Goal: Register for event/course

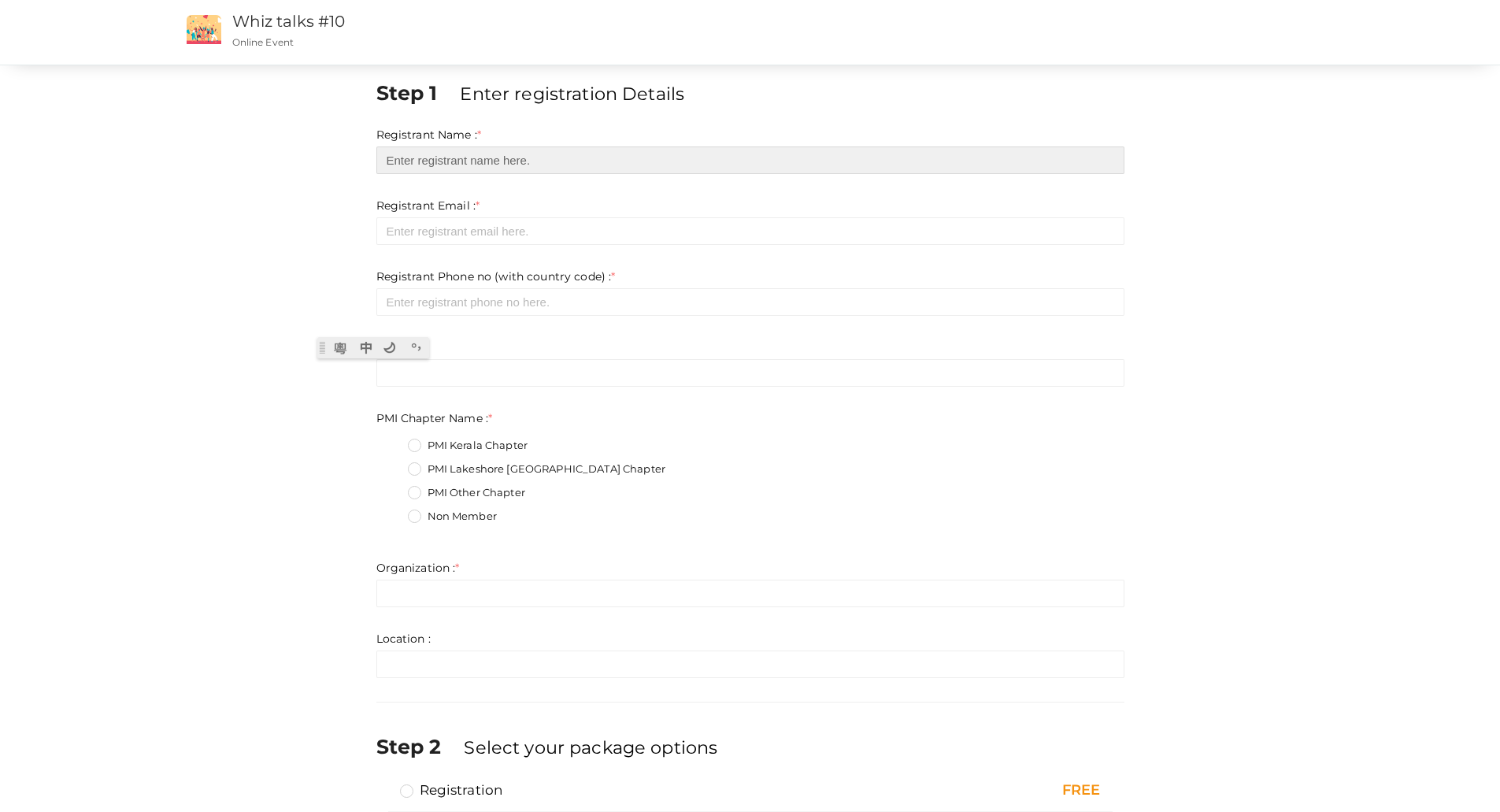
click at [526, 162] on input "text" at bounding box center [750, 160] width 748 height 27
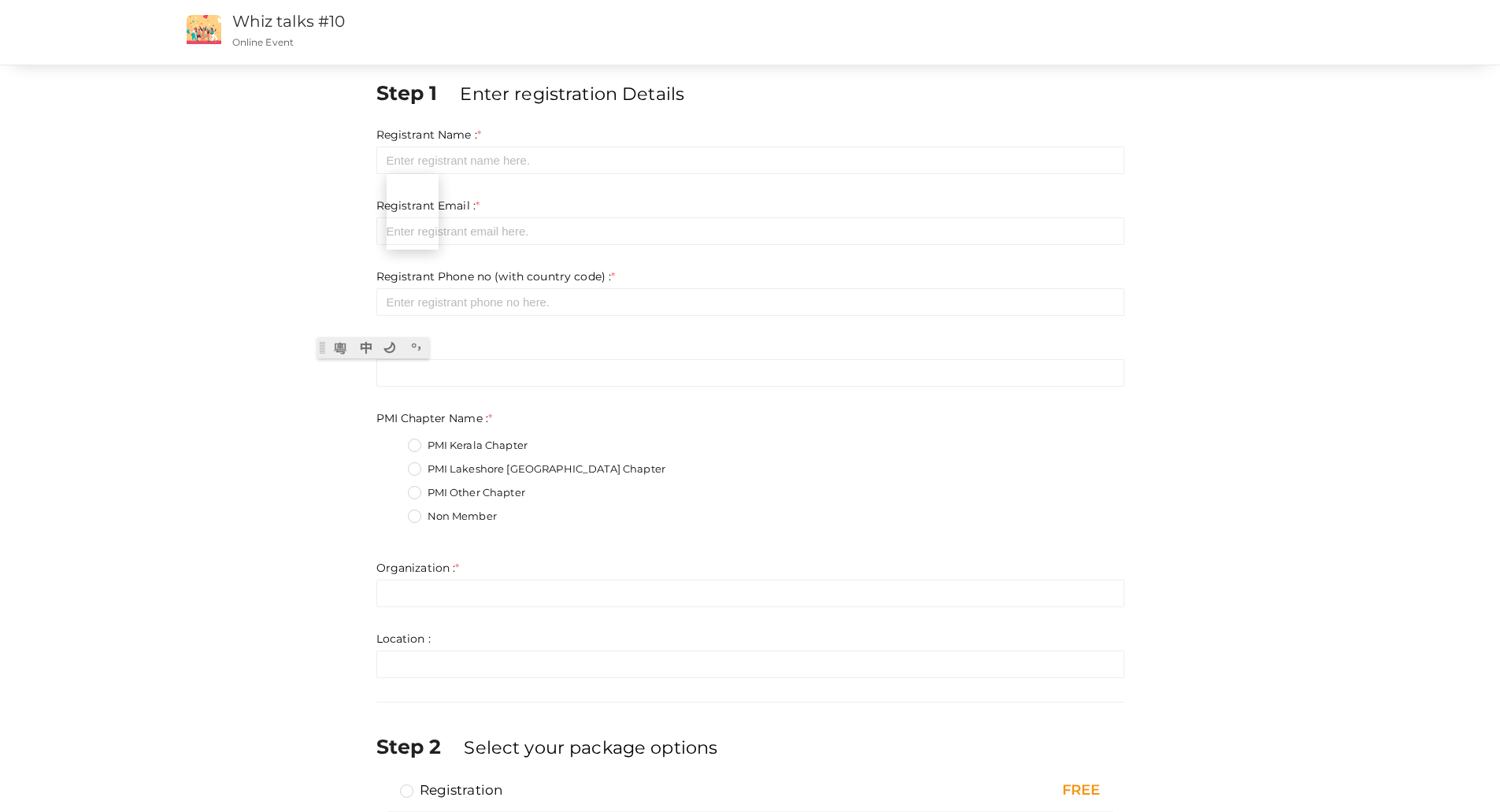
click at [1007, 410] on div "Step 1 Enter registration Details Registrant Name : * Required. Invalid email I…" at bounding box center [750, 478] width 1181 height 801
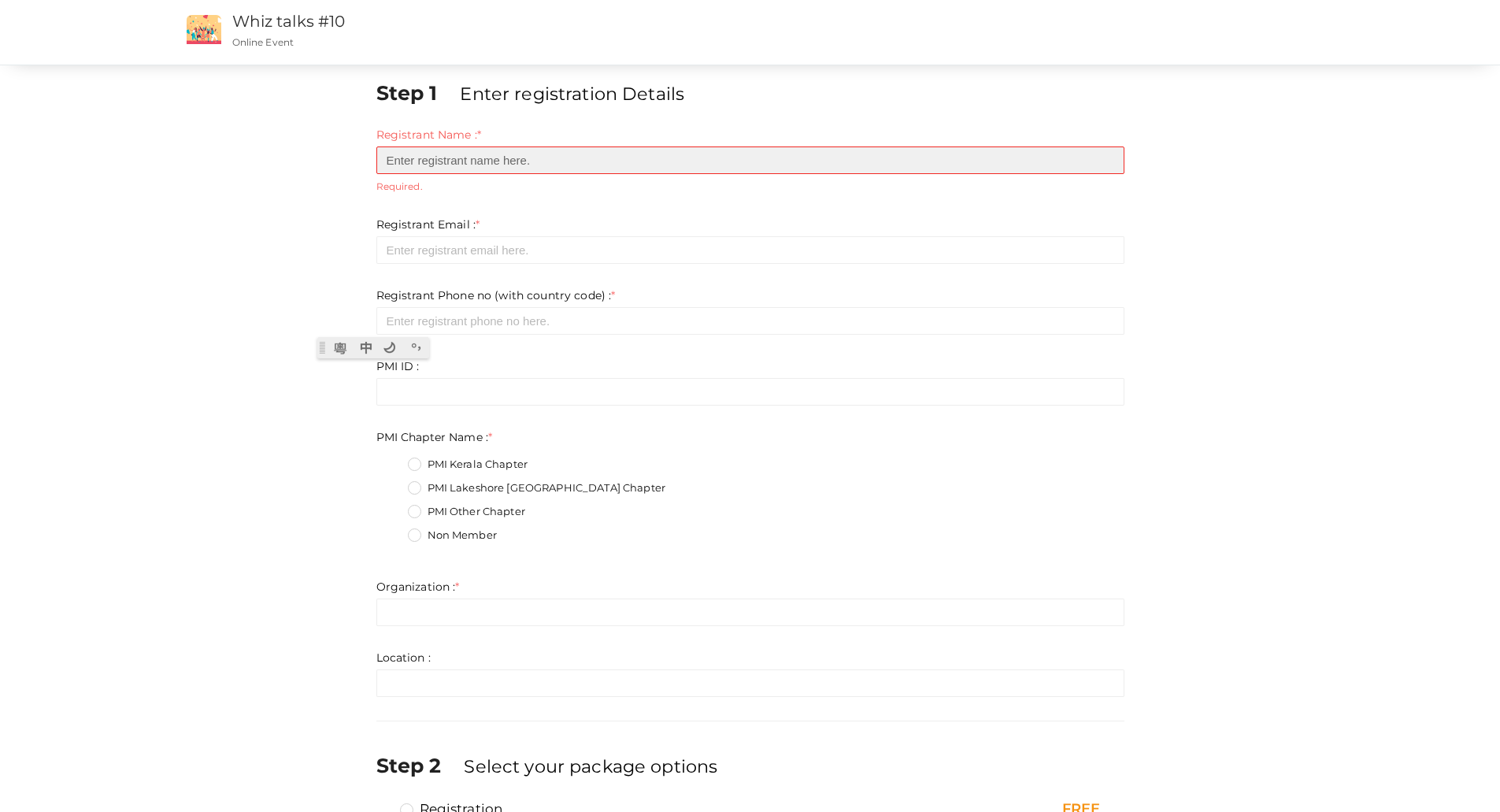
click at [677, 160] on input "text" at bounding box center [750, 160] width 748 height 27
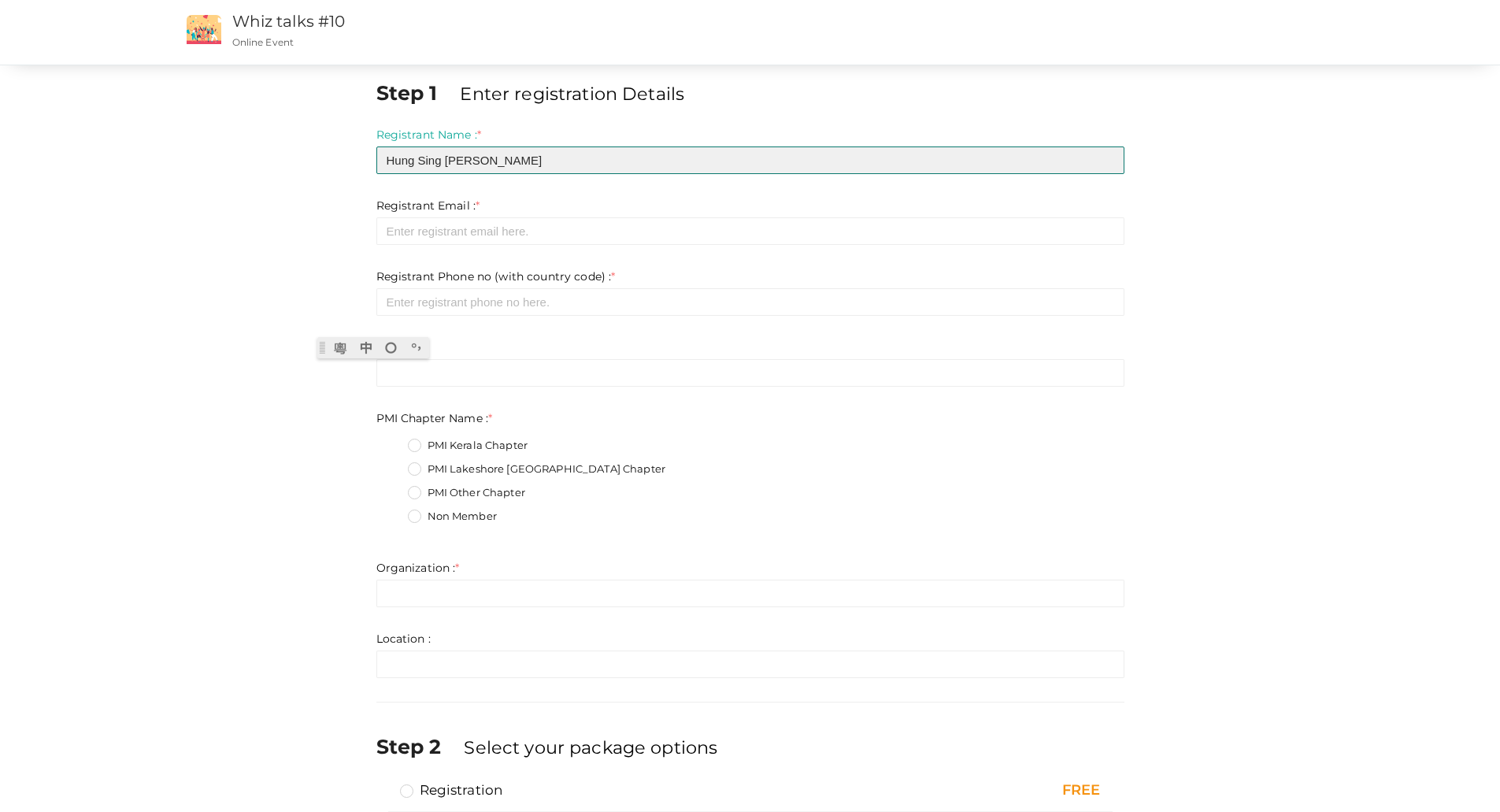
type input "Hung Sing [PERSON_NAME]"
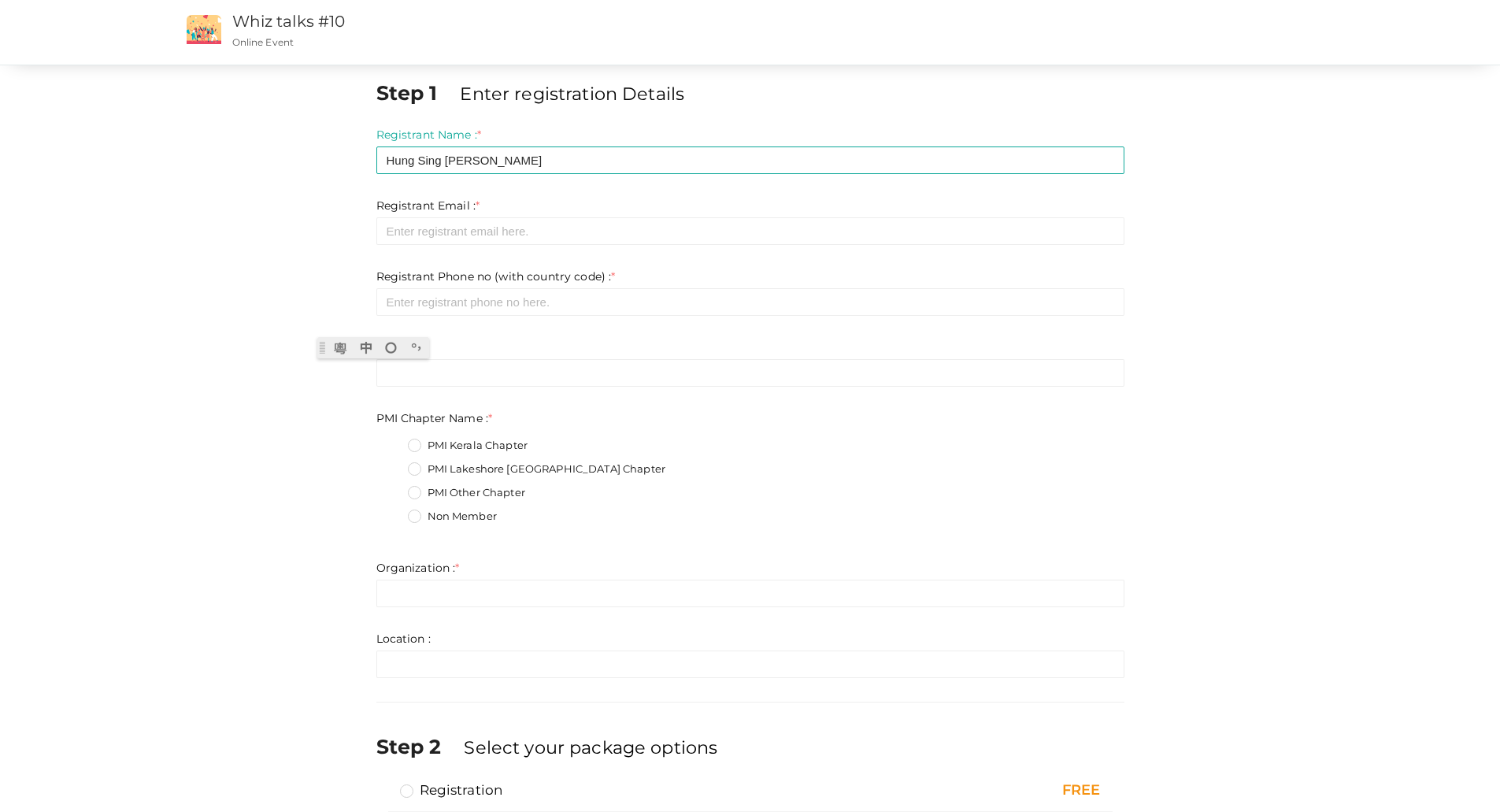
click at [418, 470] on label "PMI Lakeshore [GEOGRAPHIC_DATA] Chapter" at bounding box center [537, 470] width 258 height 16
click at [392, 464] on Name\+1 "PMI Lakeshore [GEOGRAPHIC_DATA] Chapter" at bounding box center [392, 464] width 0 height 0
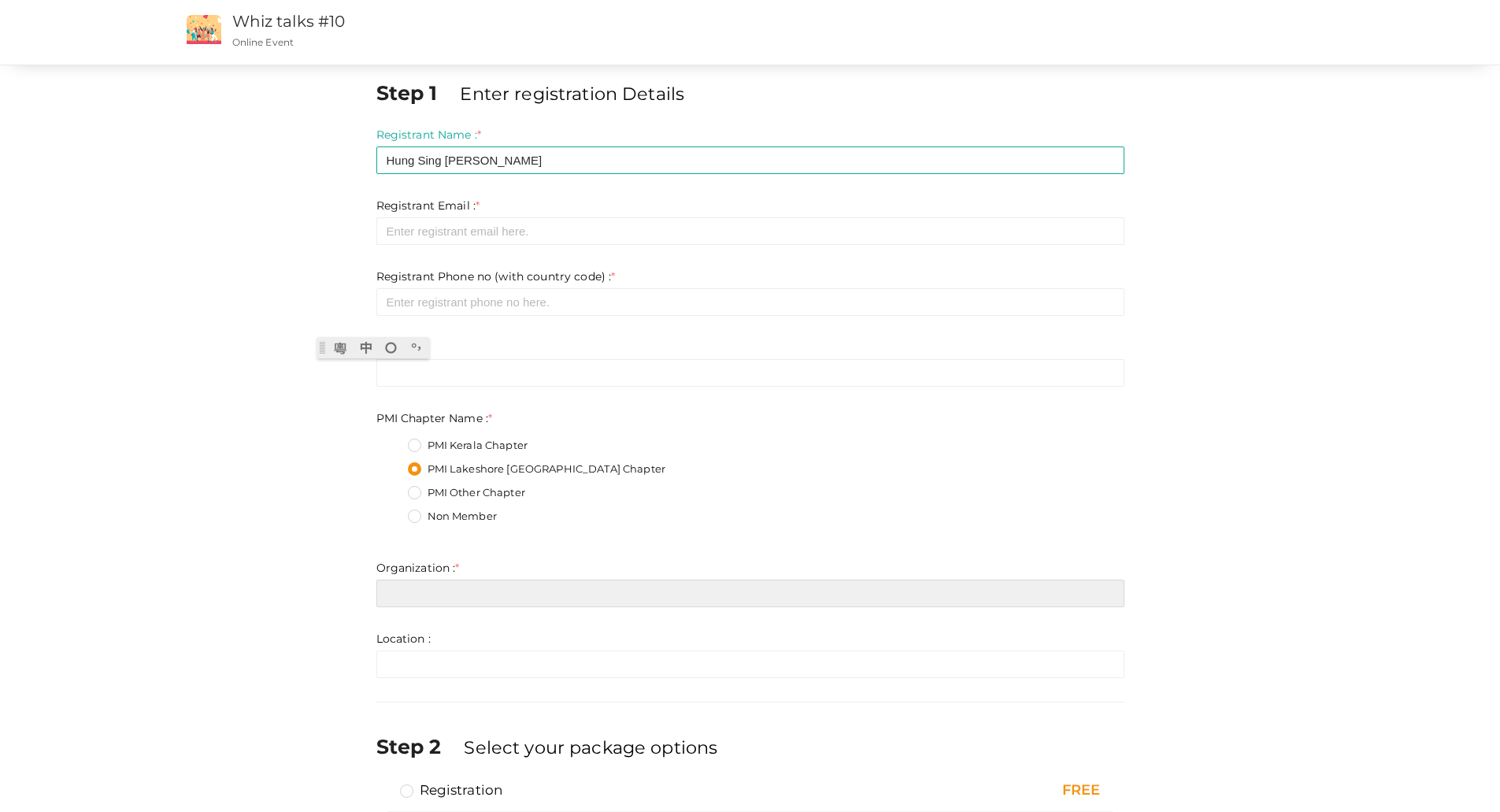
click at [603, 496] on input "text" at bounding box center [750, 592] width 748 height 27
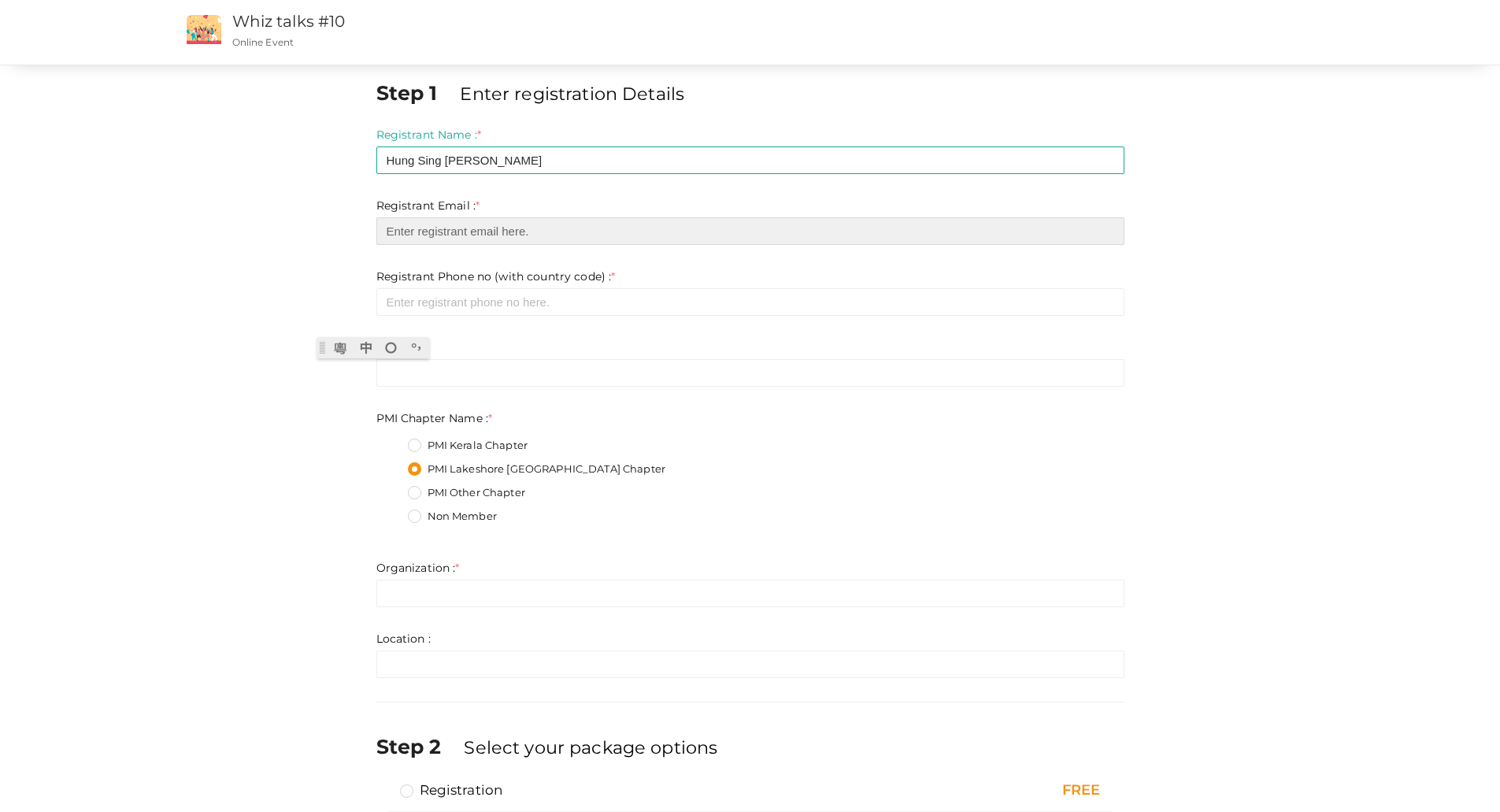
click at [499, 236] on input "email" at bounding box center [750, 230] width 748 height 27
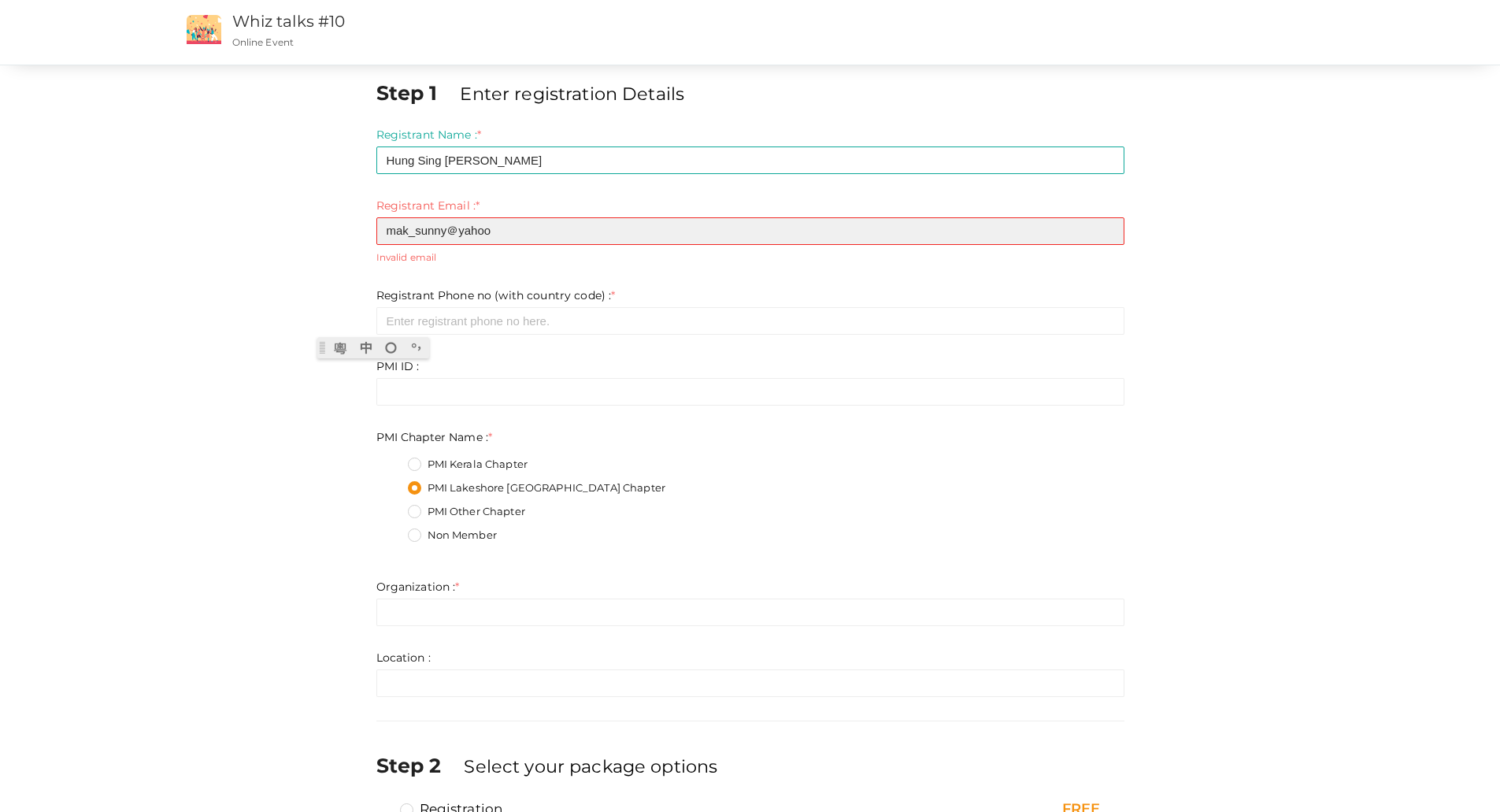
scroll to position [139, 0]
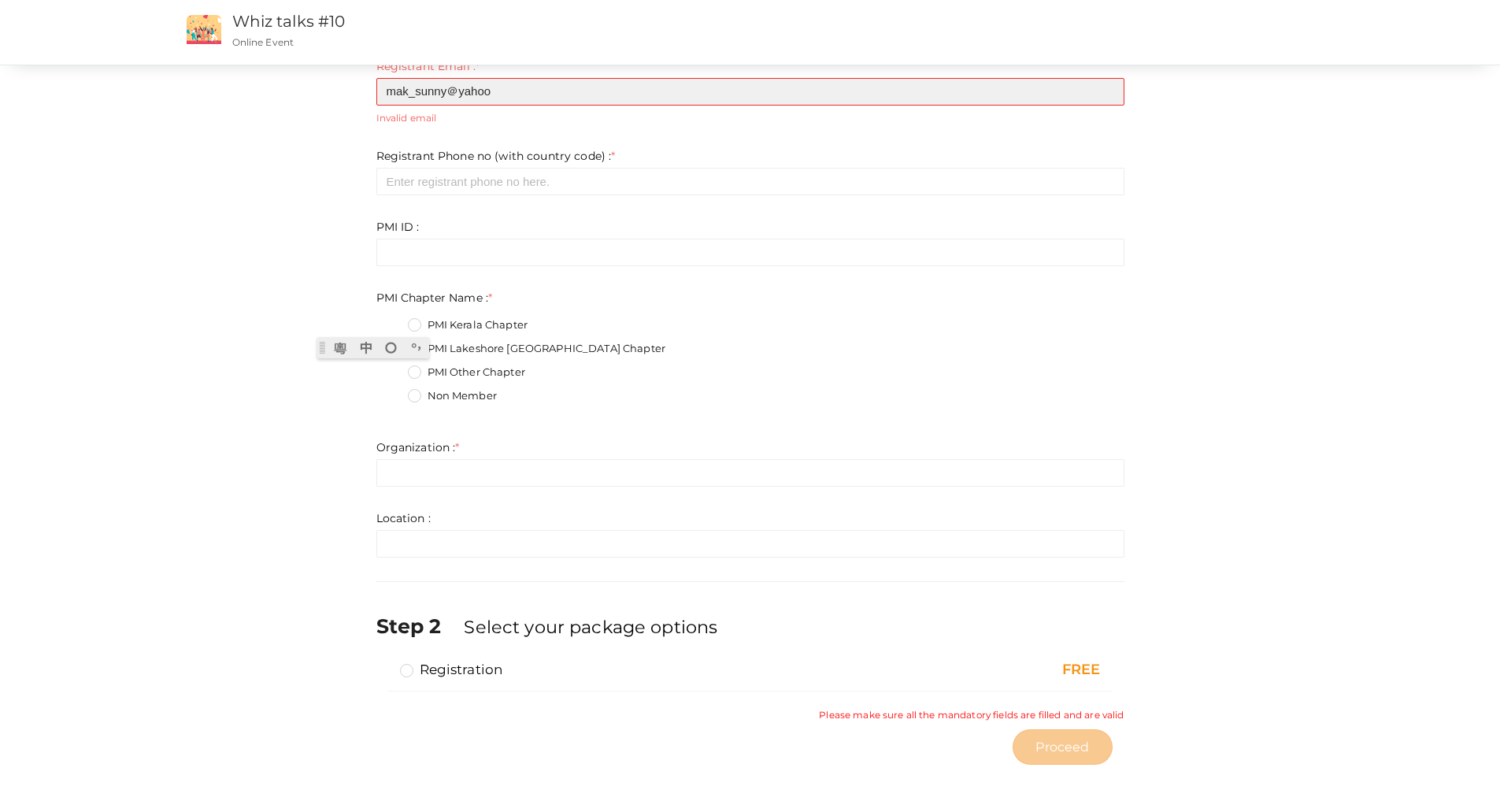
type input "mak_sunny＠yahoo"
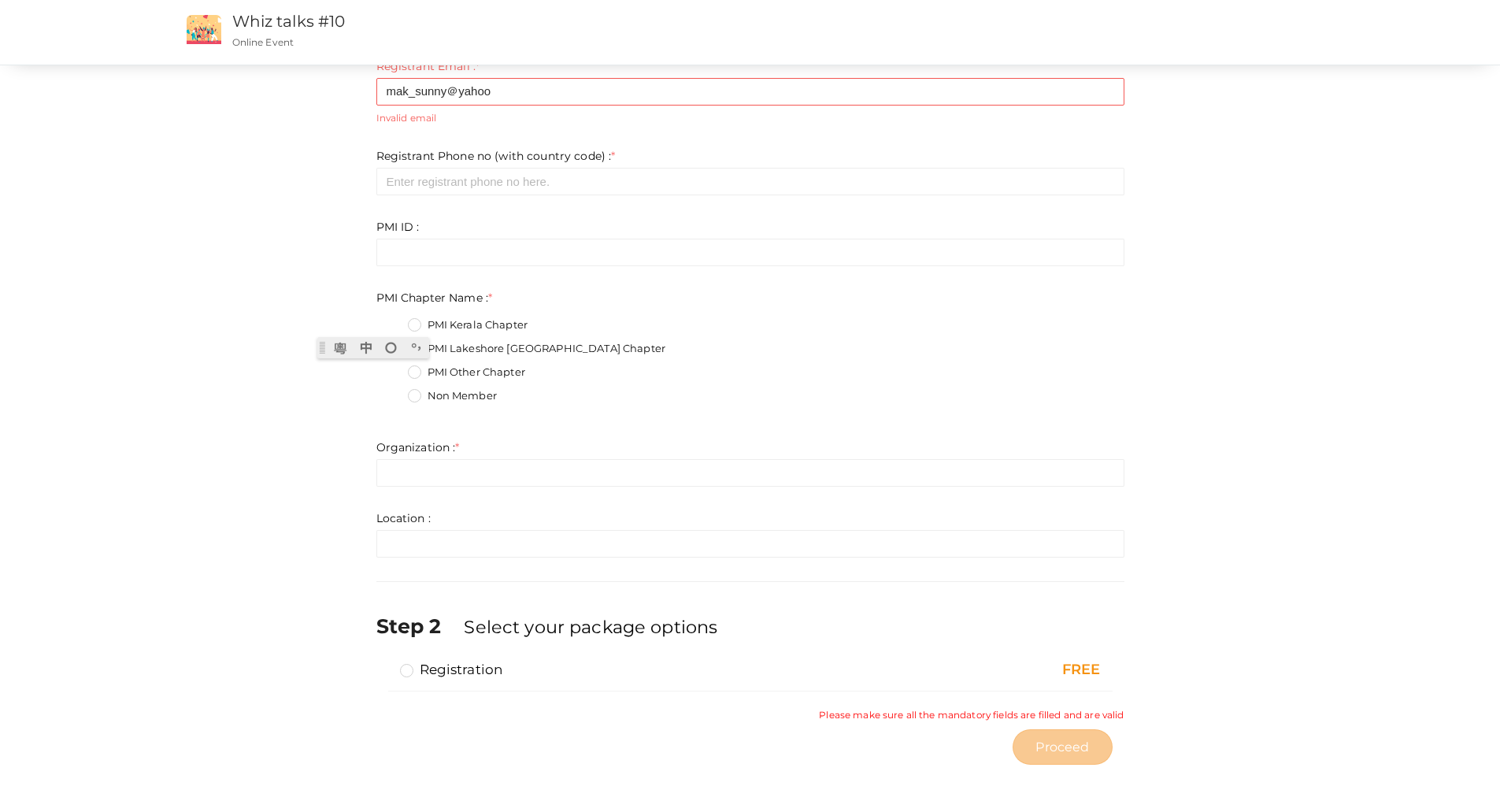
click at [403, 496] on label "Registration" at bounding box center [451, 668] width 103 height 19
click at [384, 496] on input "Registration" at bounding box center [384, 663] width 0 height 0
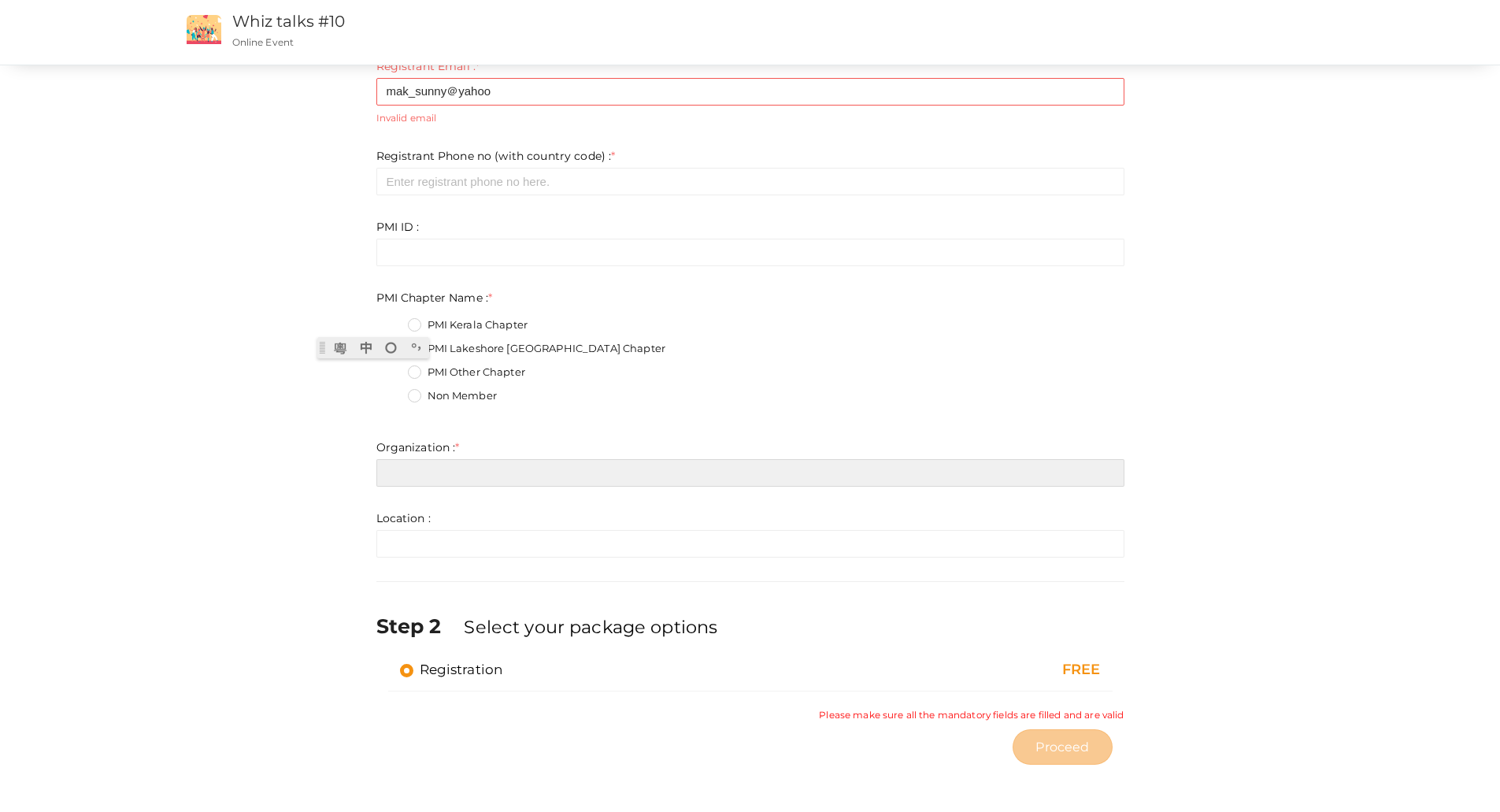
click at [575, 470] on input "text" at bounding box center [750, 472] width 748 height 27
type input "[EMAIL_ADDRESS][DOMAIN_NAME]"
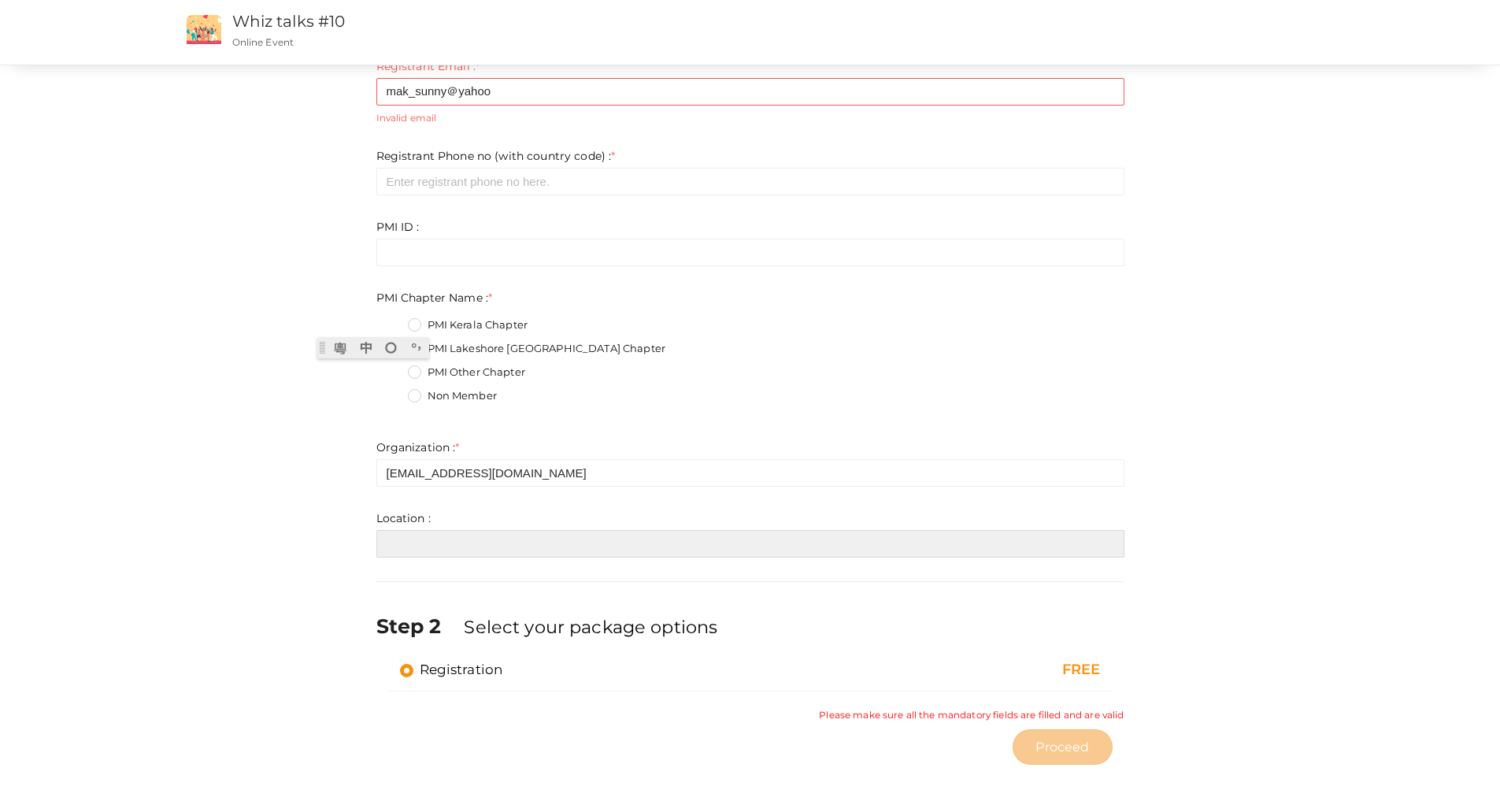
type input "[EMAIL_ADDRESS][DOMAIN_NAME]"
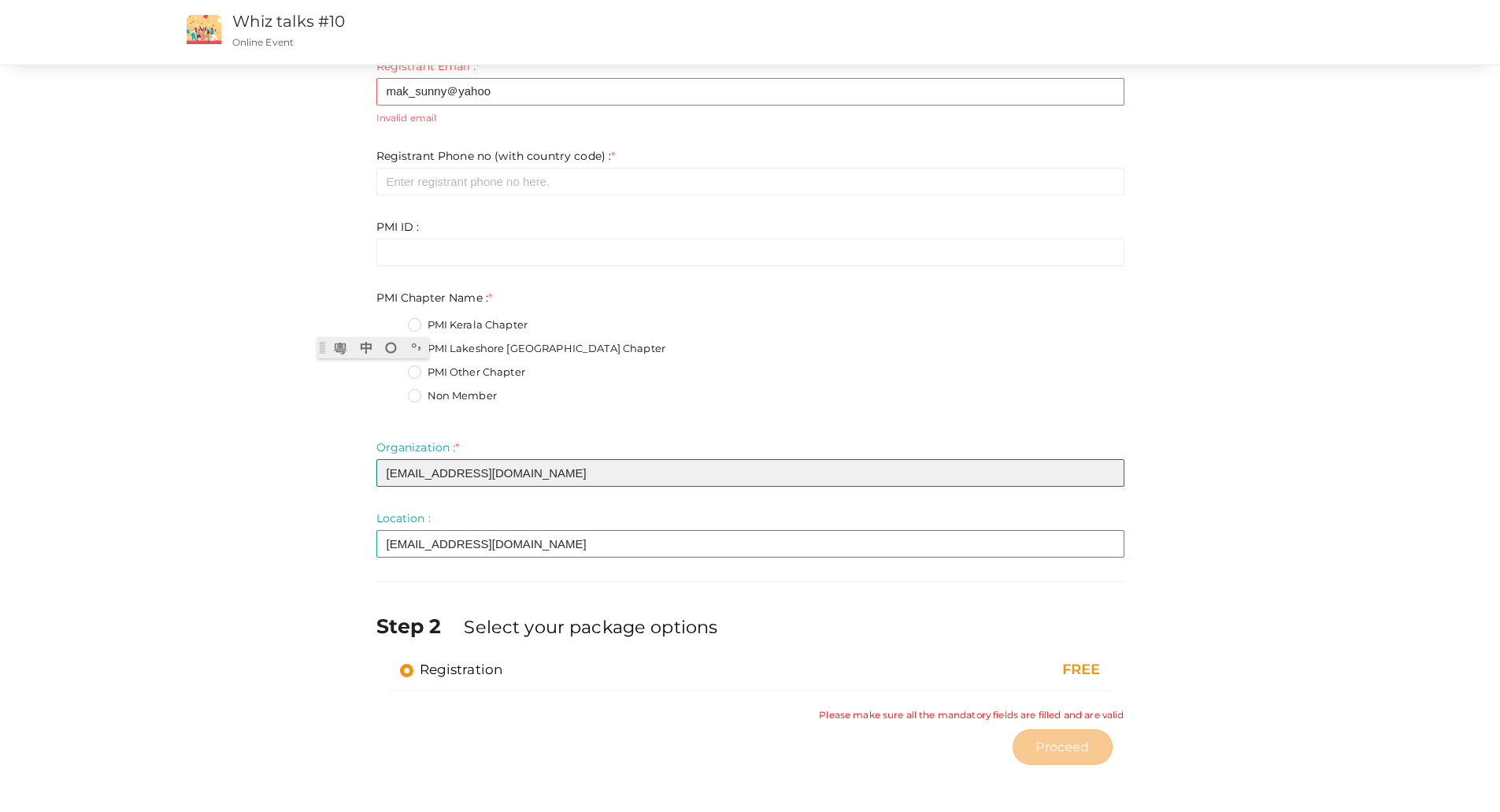
drag, startPoint x: 485, startPoint y: 471, endPoint x: 510, endPoint y: 472, distance: 25.0
click at [510, 472] on input "[EMAIL_ADDRESS][DOMAIN_NAME]" at bounding box center [750, 472] width 748 height 27
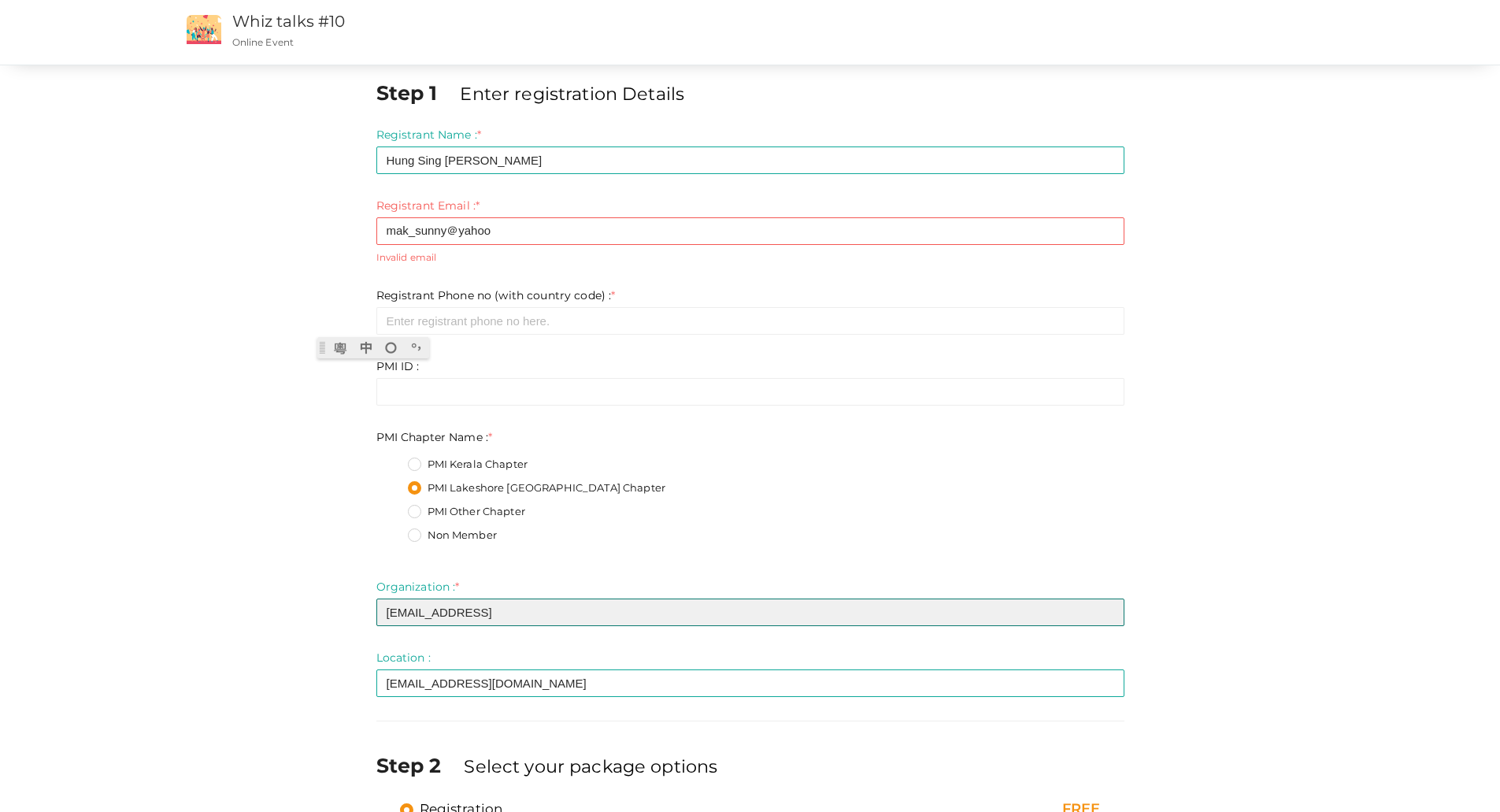
type input "[EMAIL_ADDRESS]"
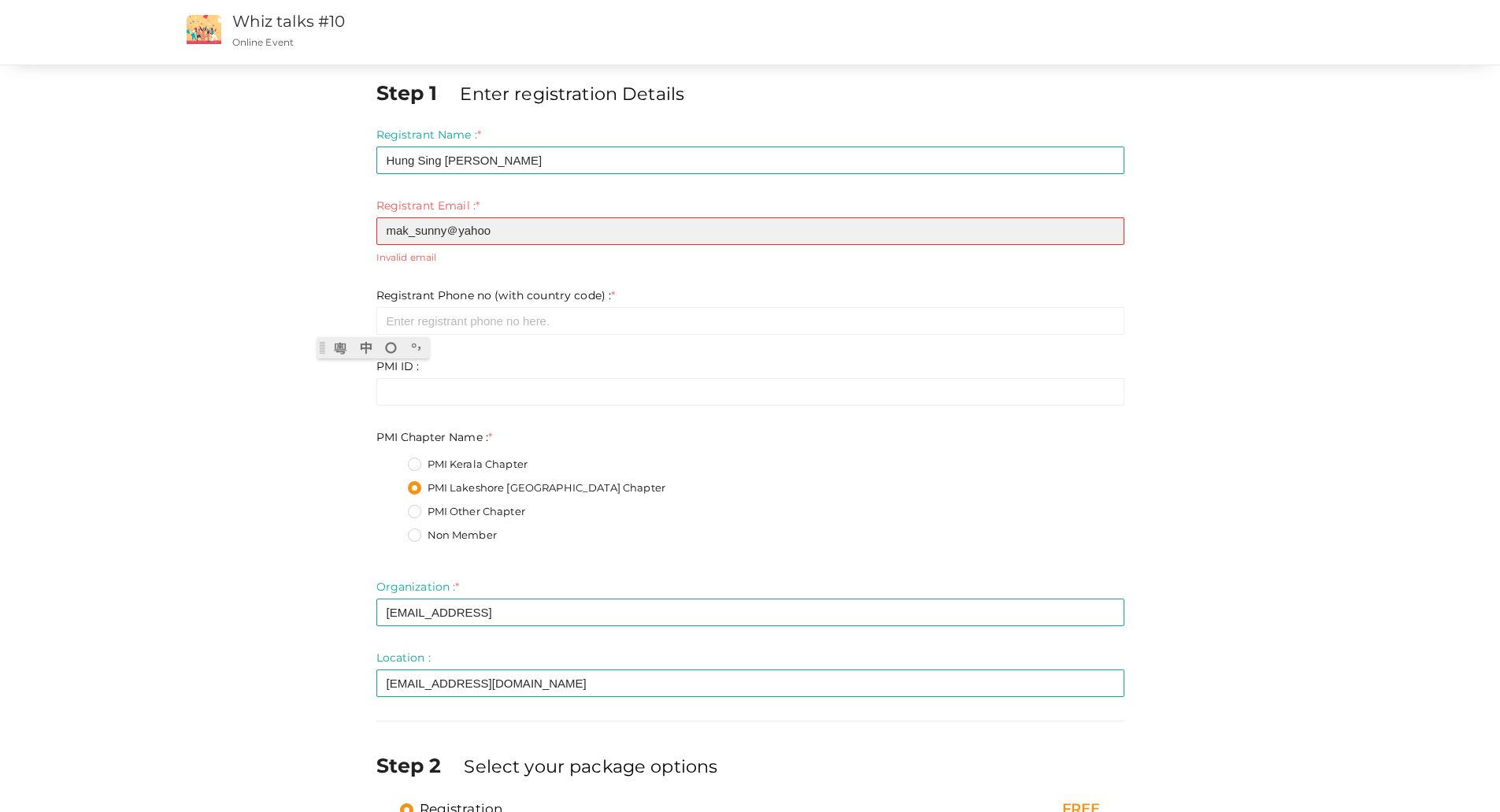
click at [513, 229] on input "mak_sunny＠yahoo" at bounding box center [750, 230] width 748 height 27
paste input ".com"
type input "mak_sunny＠[DOMAIN_NAME]"
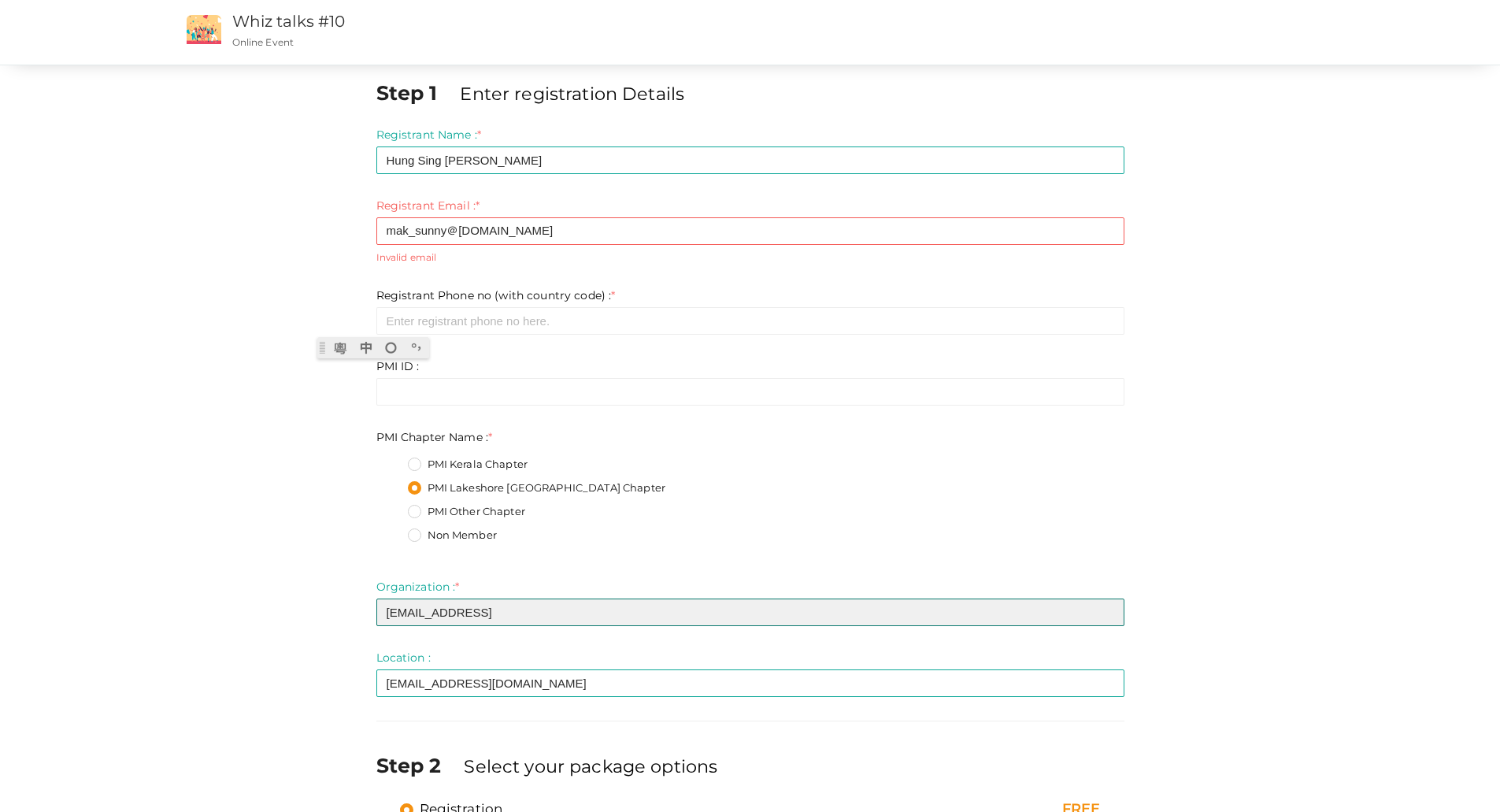
drag, startPoint x: 504, startPoint y: 620, endPoint x: 342, endPoint y: 614, distance: 162.1
click at [342, 496] on div "Step 1 Enter registration Details Registrant Name : * Hung Sing [PERSON_NAME] R…" at bounding box center [750, 495] width 1181 height 833
type input "IMAX"
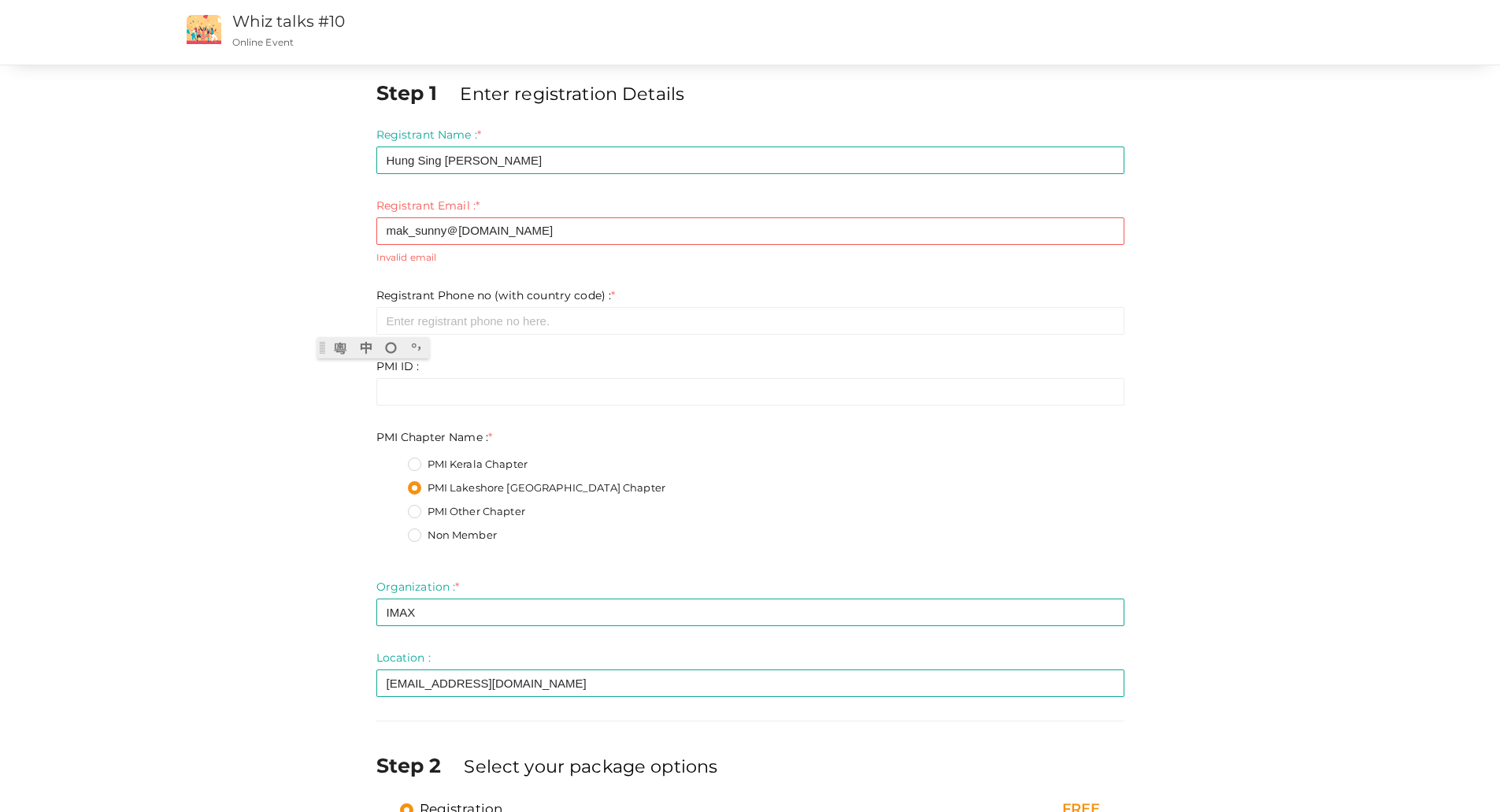
click at [893, 485] on div "PMI Lakeshore [GEOGRAPHIC_DATA] Chapter" at bounding box center [766, 490] width 717 height 19
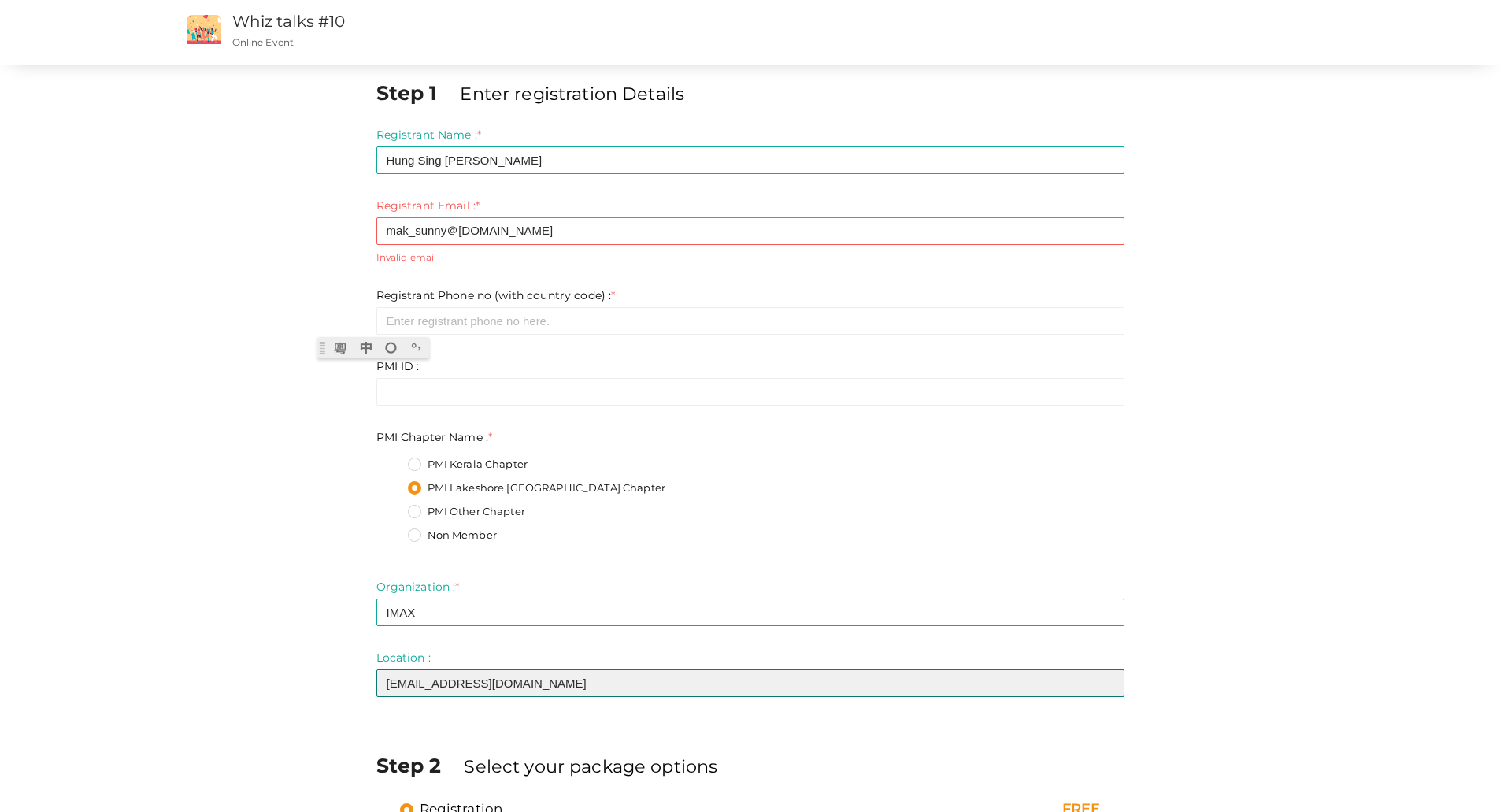
drag, startPoint x: 534, startPoint y: 685, endPoint x: 362, endPoint y: 654, distance: 174.8
click at [362, 496] on div "Step 1 Enter registration Details Registrant Name : * Hung Sing [PERSON_NAME] R…" at bounding box center [750, 495] width 1181 height 833
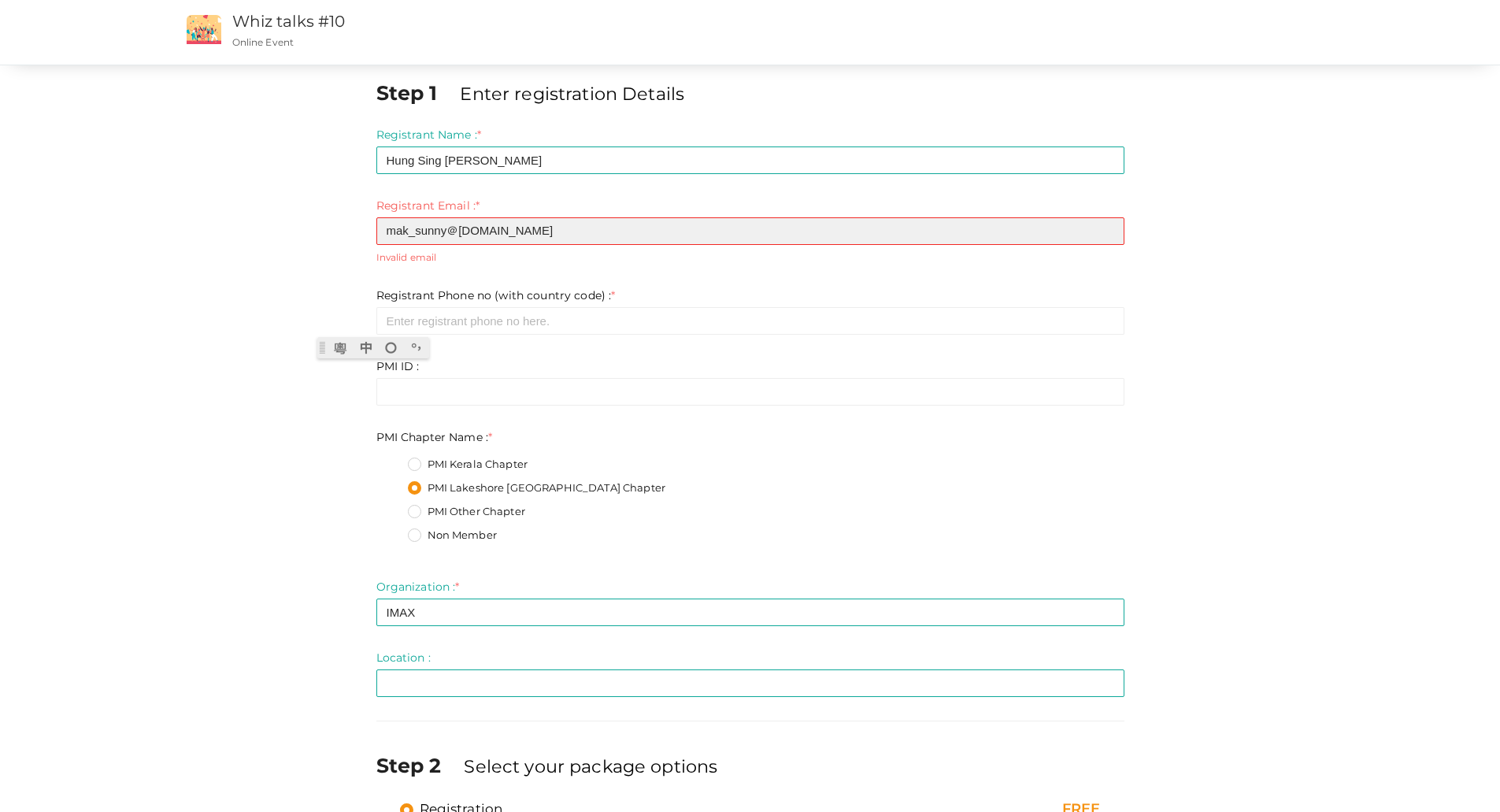
drag, startPoint x: 527, startPoint y: 229, endPoint x: 358, endPoint y: 208, distance: 170.3
click at [361, 233] on div "Step 1 Enter registration Details Registrant Name : * Hung Sing [PERSON_NAME] R…" at bounding box center [750, 495] width 1181 height 833
click at [484, 223] on input "mak_sunny＠[DOMAIN_NAME]" at bounding box center [750, 230] width 748 height 27
drag, startPoint x: 486, startPoint y: 233, endPoint x: 499, endPoint y: 290, distance: 58.5
click at [486, 233] on input "mak_sunny＠[DOMAIN_NAME]" at bounding box center [750, 230] width 748 height 27
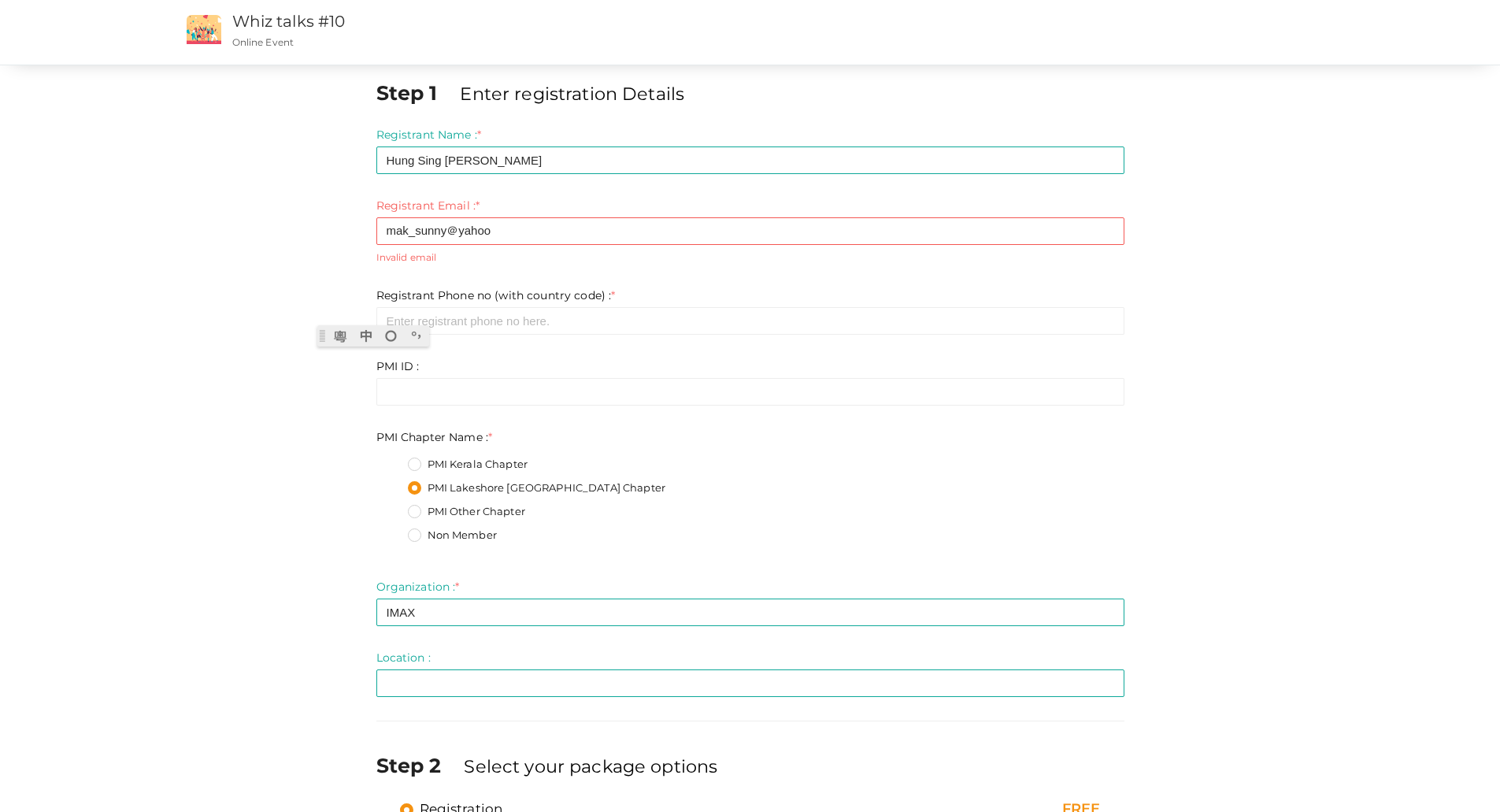
click at [1007, 267] on div "Step 1 Enter registration Details Registrant Name : * Hung Sing [PERSON_NAME] R…" at bounding box center [750, 495] width 1181 height 833
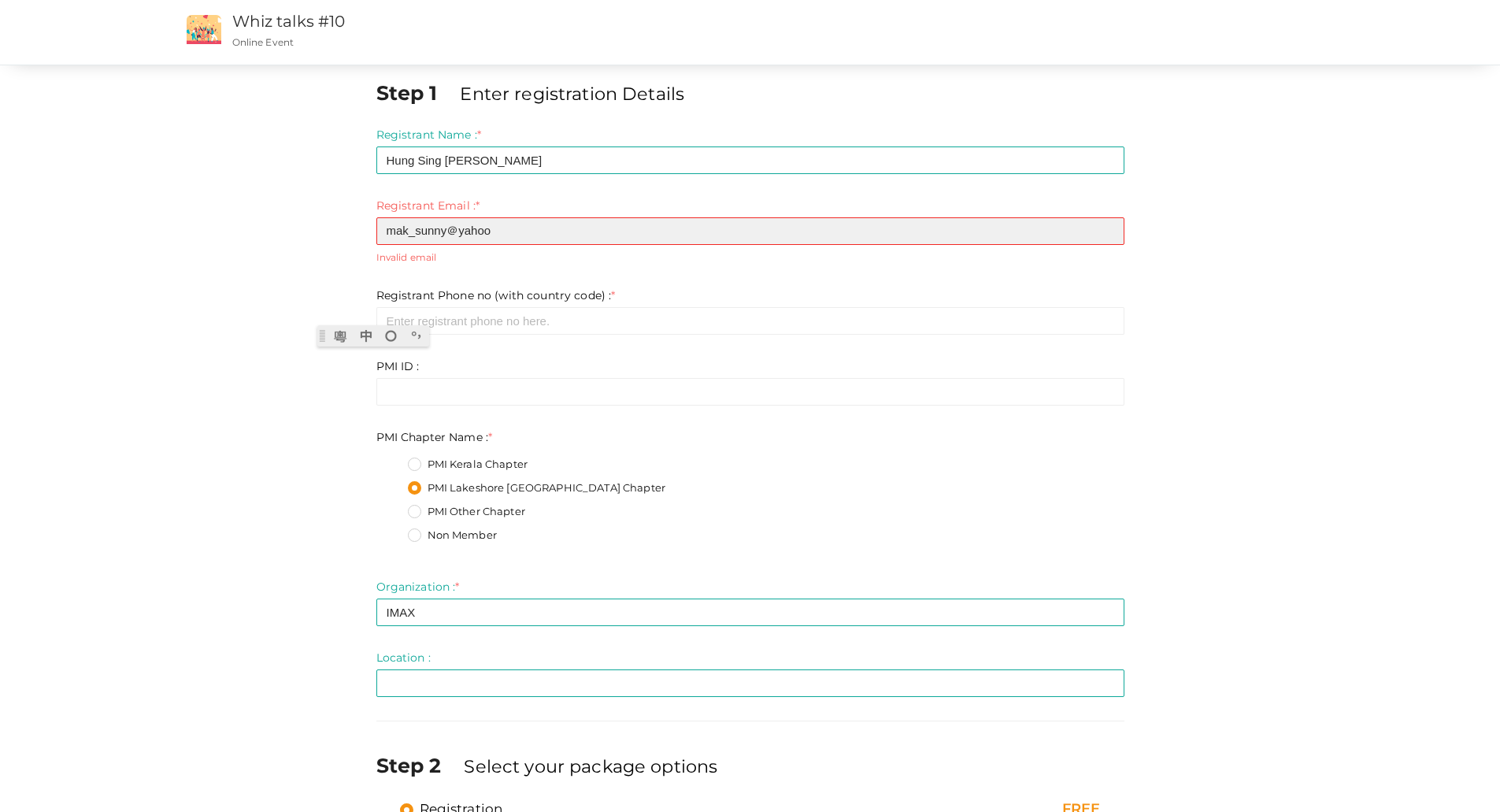
click at [532, 237] on input "mak_sunny＠yahoo" at bounding box center [750, 230] width 748 height 27
type input "m"
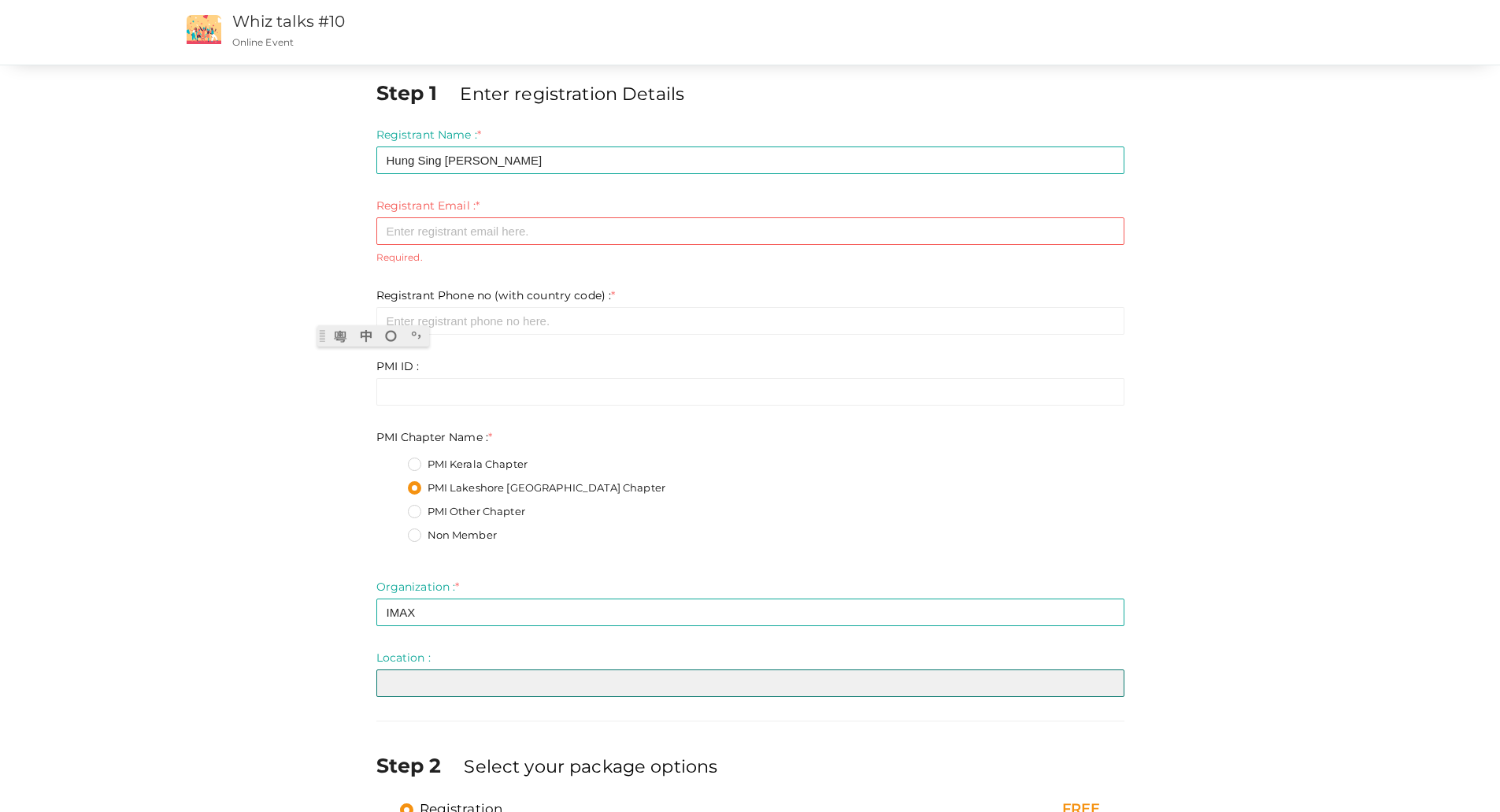
click at [477, 496] on input "text" at bounding box center [750, 682] width 748 height 27
type input "[EMAIL_ADDRESS][DOMAIN_NAME]"
drag, startPoint x: 516, startPoint y: 681, endPoint x: 362, endPoint y: 681, distance: 154.0
click at [362, 496] on div "Step 1 Enter registration Details Registrant Name : * Hung Sing [PERSON_NAME] R…" at bounding box center [750, 495] width 1181 height 833
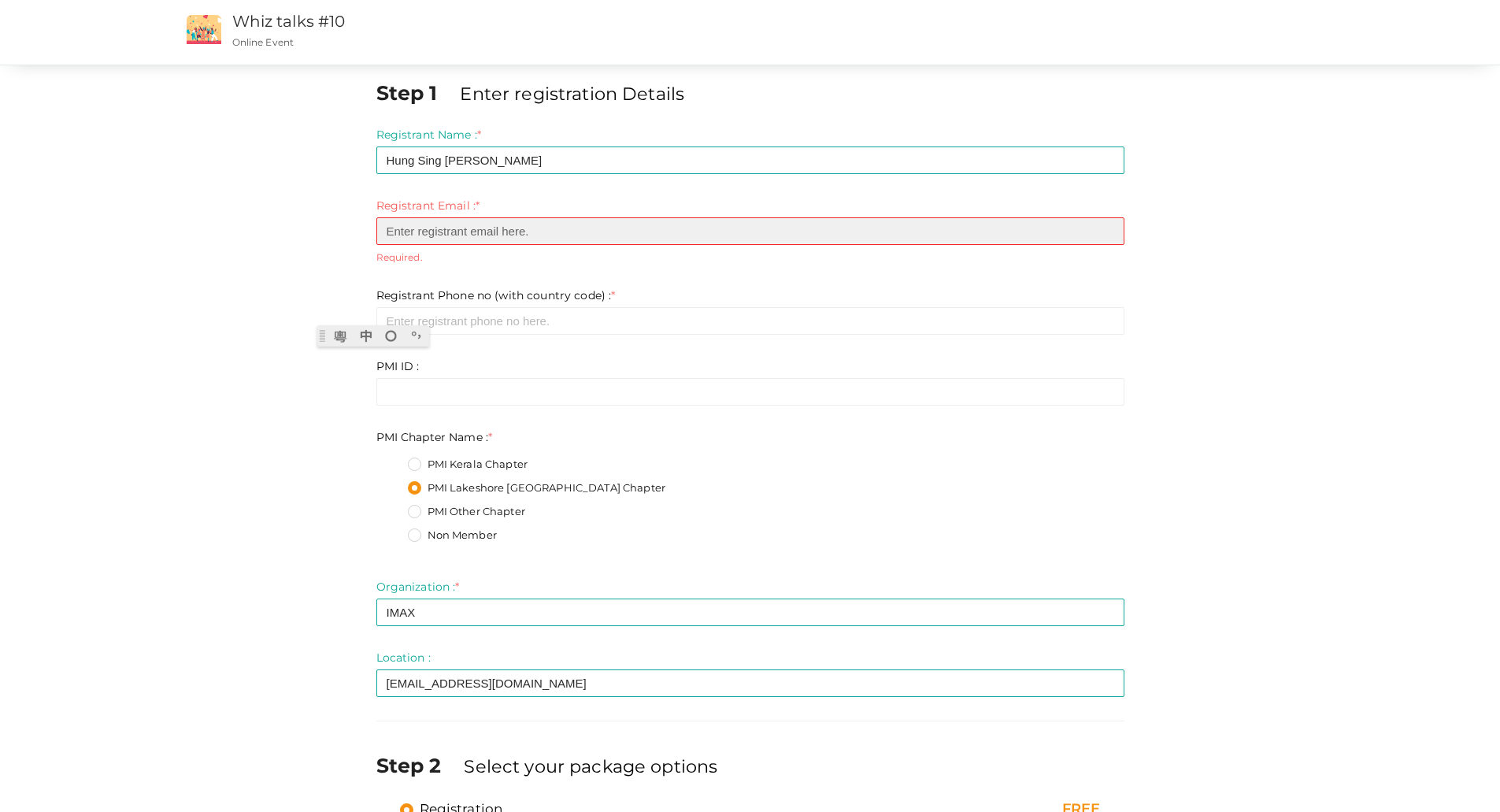
click at [474, 230] on input "email" at bounding box center [750, 230] width 748 height 27
paste input "[EMAIL_ADDRESS][DOMAIN_NAME]"
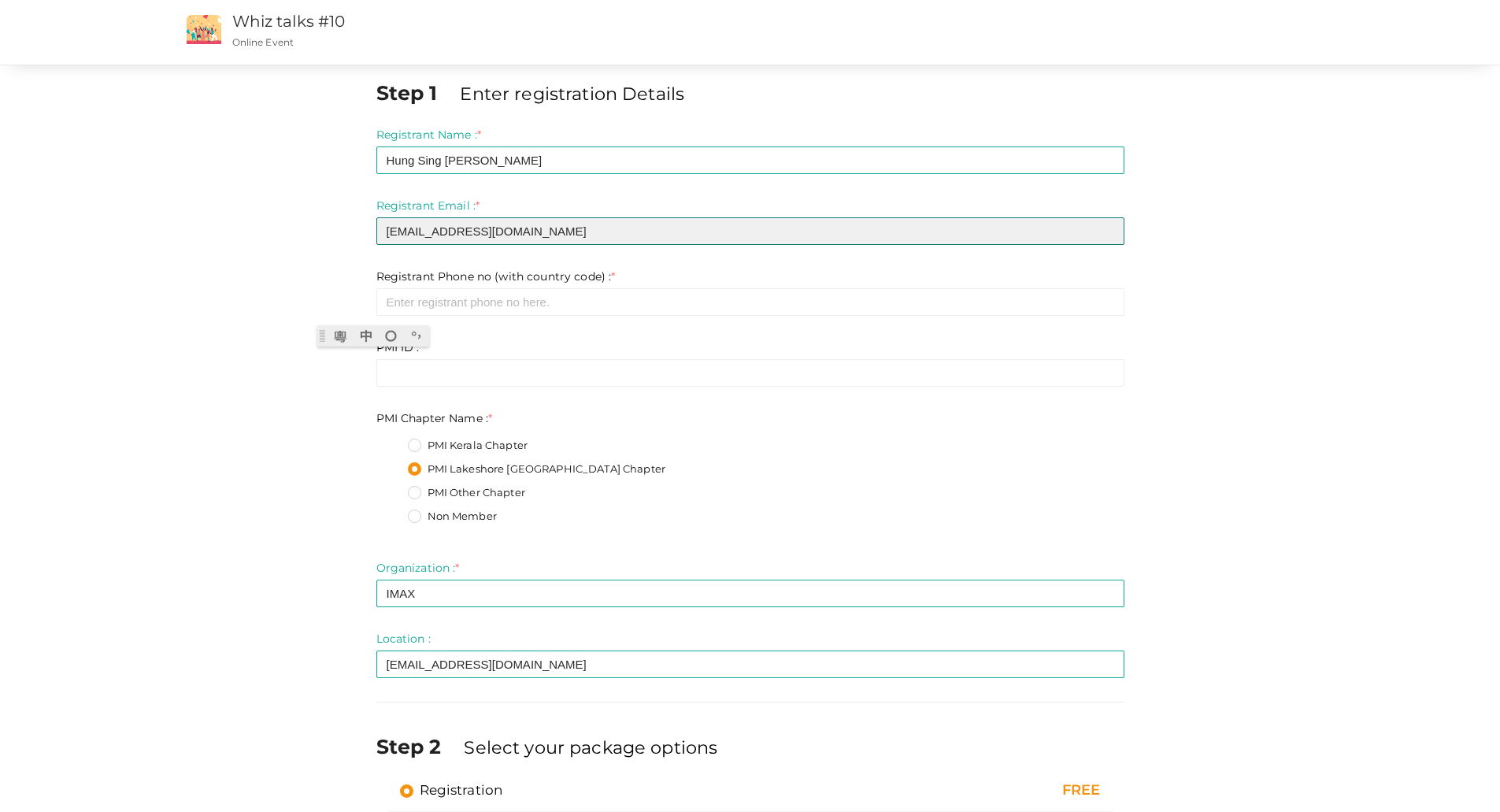
click at [492, 239] on input "[EMAIL_ADDRESS][DOMAIN_NAME]" at bounding box center [750, 230] width 748 height 27
drag, startPoint x: 437, startPoint y: 231, endPoint x: 216, endPoint y: 247, distance: 221.6
click at [216, 247] on div "Step 1 Enter registration Details Registrant Name : * Hung Sing [PERSON_NAME] R…" at bounding box center [750, 485] width 1181 height 814
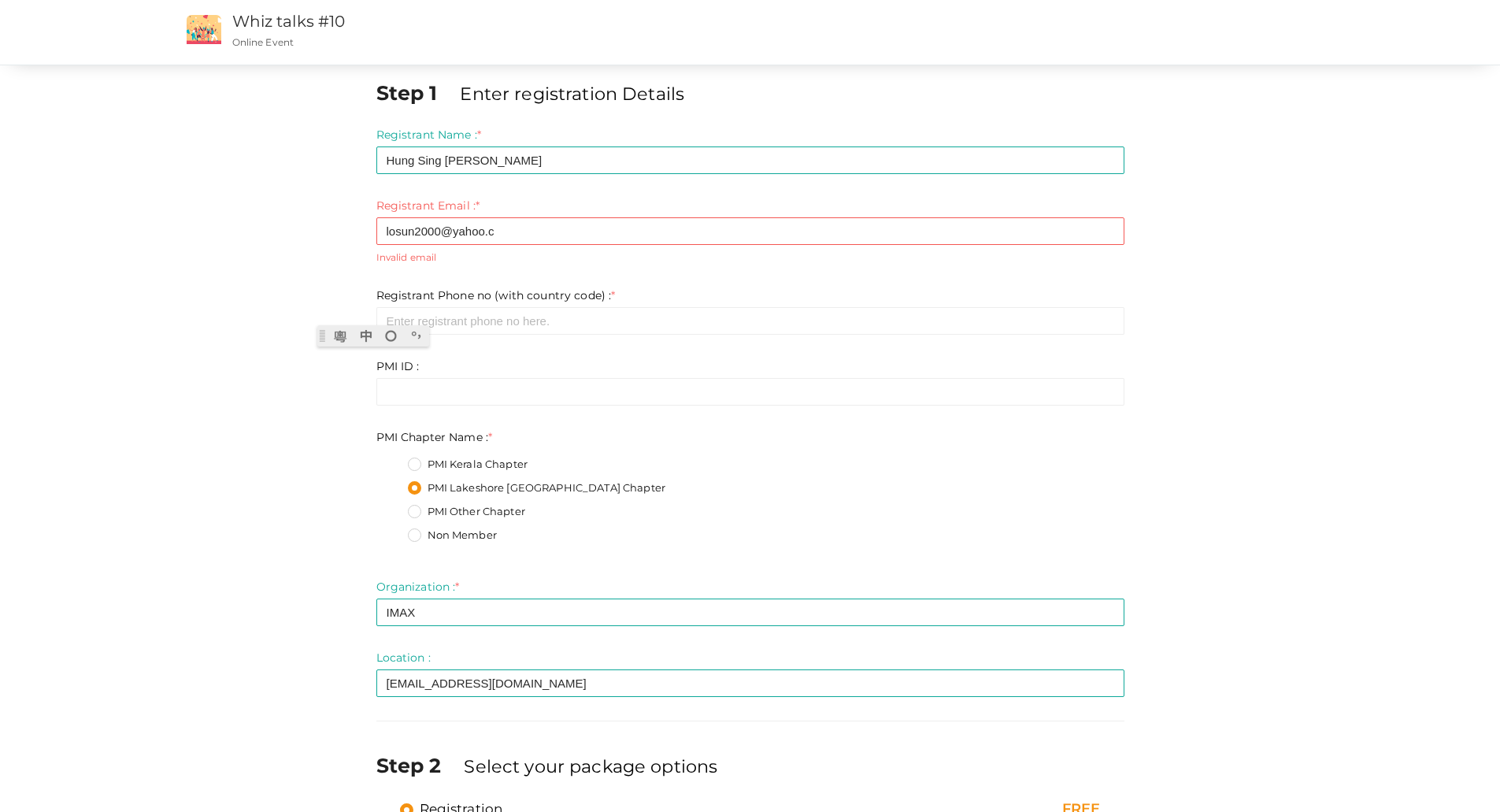
click at [1007, 183] on div "Step 1 Enter registration Details Registrant Name : * Hung Sing [PERSON_NAME] R…" at bounding box center [750, 475] width 1500 height 951
drag, startPoint x: 1496, startPoint y: 0, endPoint x: 1185, endPoint y: 150, distance: 345.3
click at [1007, 150] on div "Step 1 Enter registration Details Registrant Name : * Hung Sing [PERSON_NAME] R…" at bounding box center [750, 495] width 1181 height 833
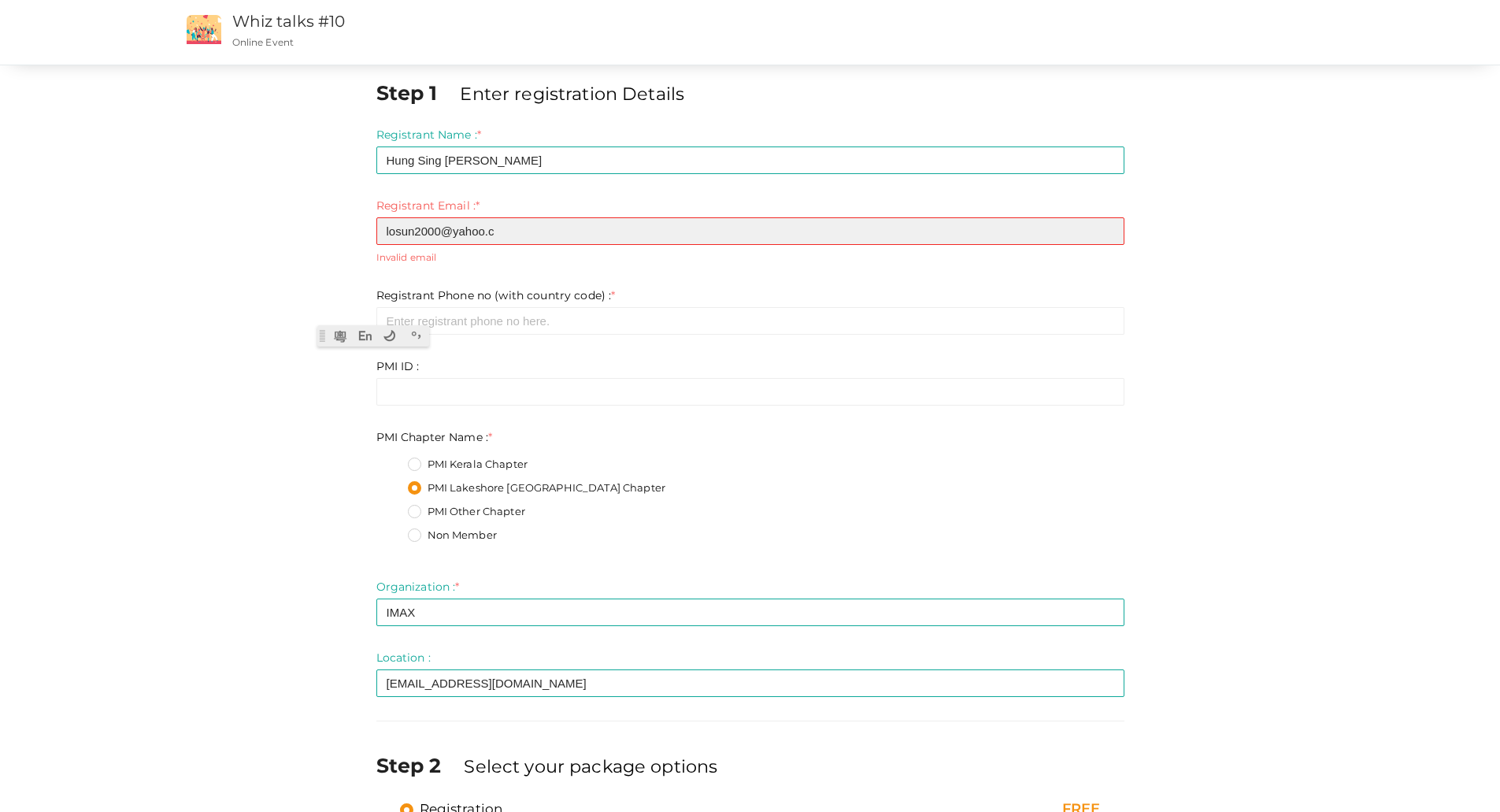
click at [526, 228] on input "losun2000@yahoo.c" at bounding box center [750, 230] width 748 height 27
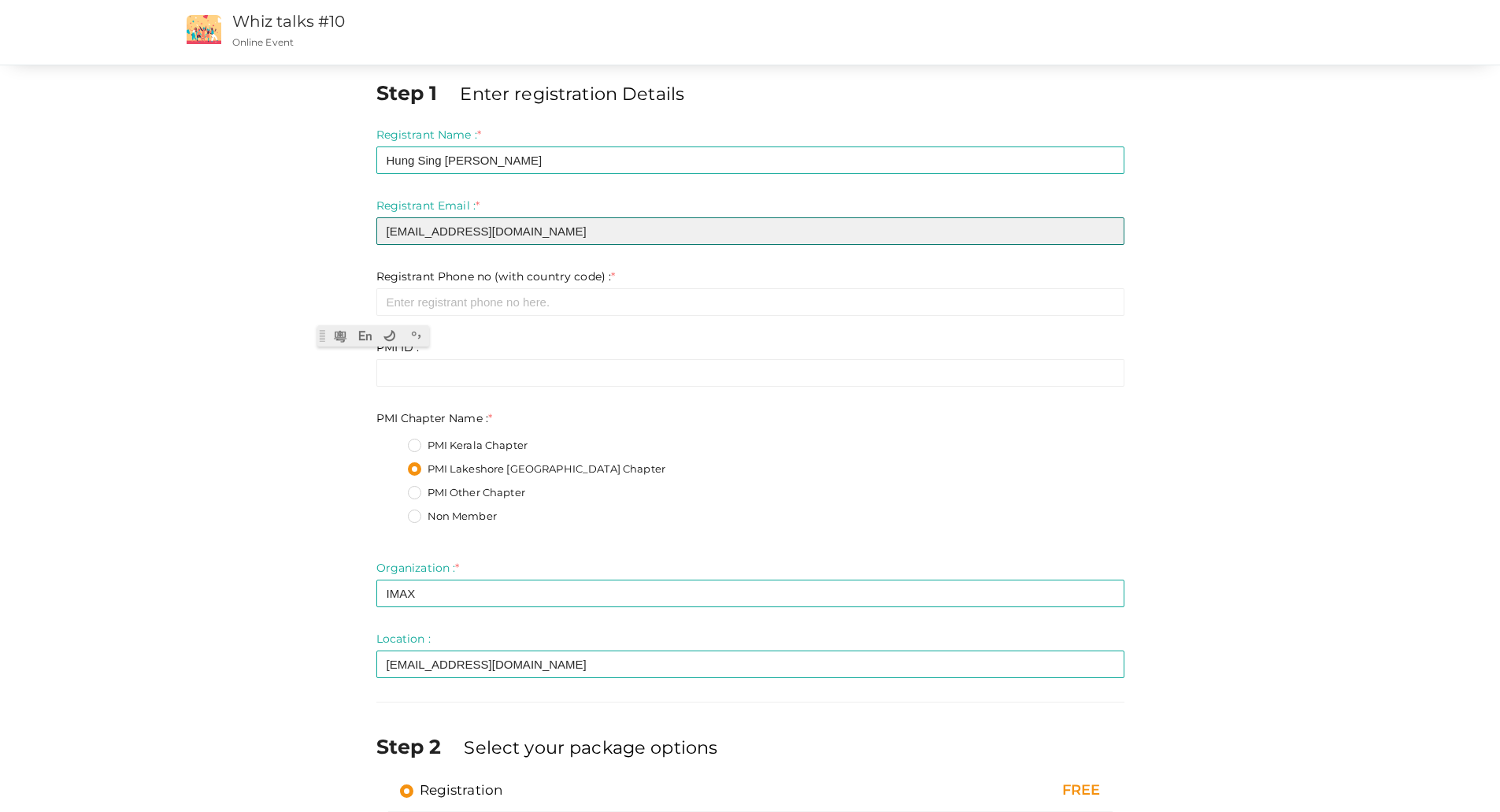
drag, startPoint x: 438, startPoint y: 231, endPoint x: 357, endPoint y: 229, distance: 81.0
click at [357, 229] on div "Step 1 Enter registration Details Registrant Name : * Hung Sing [PERSON_NAME] R…" at bounding box center [750, 485] width 1181 height 814
type input "[EMAIL_ADDRESS][DOMAIN_NAME]"
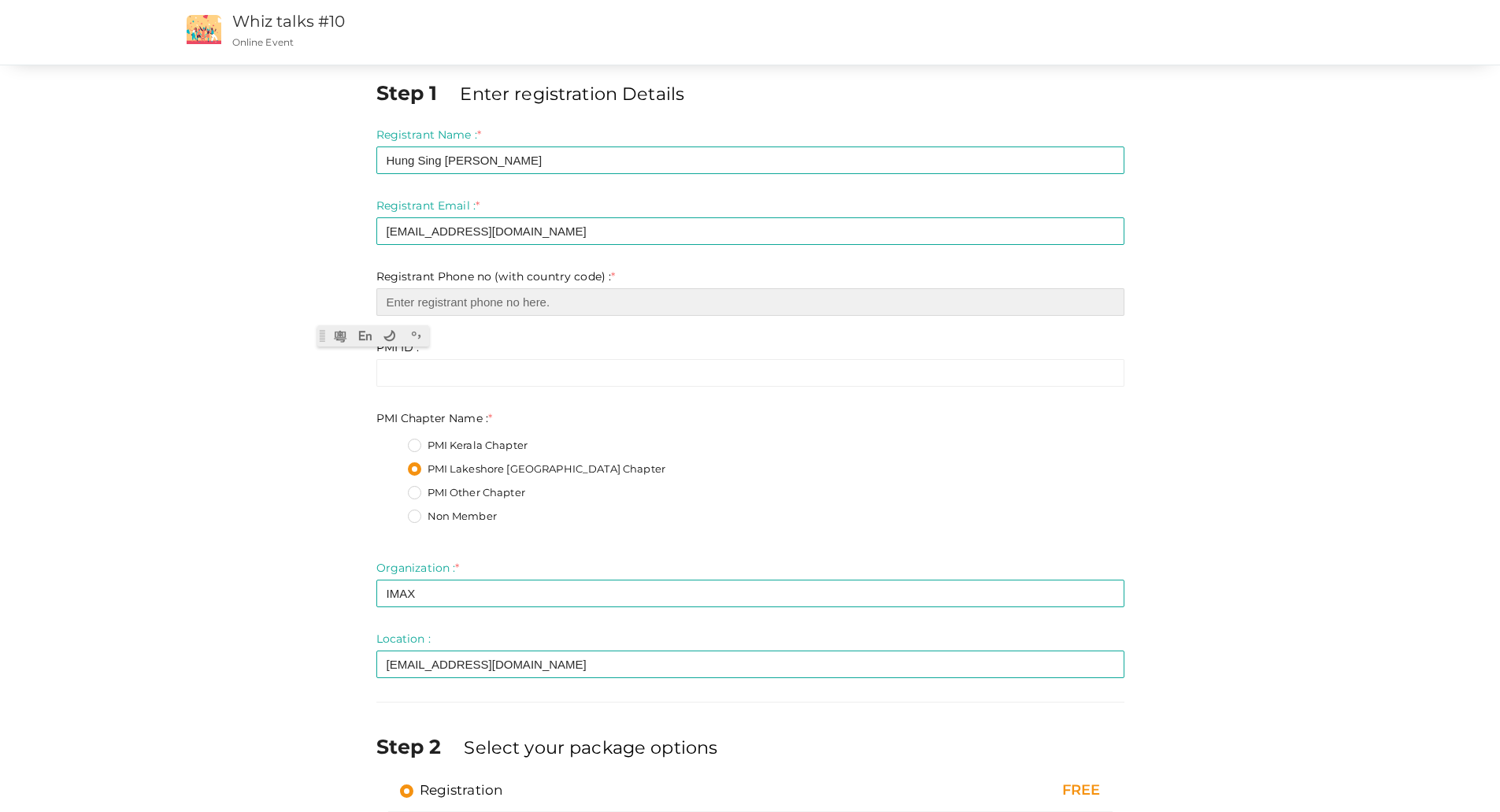
click at [595, 299] on input "number" at bounding box center [750, 301] width 748 height 27
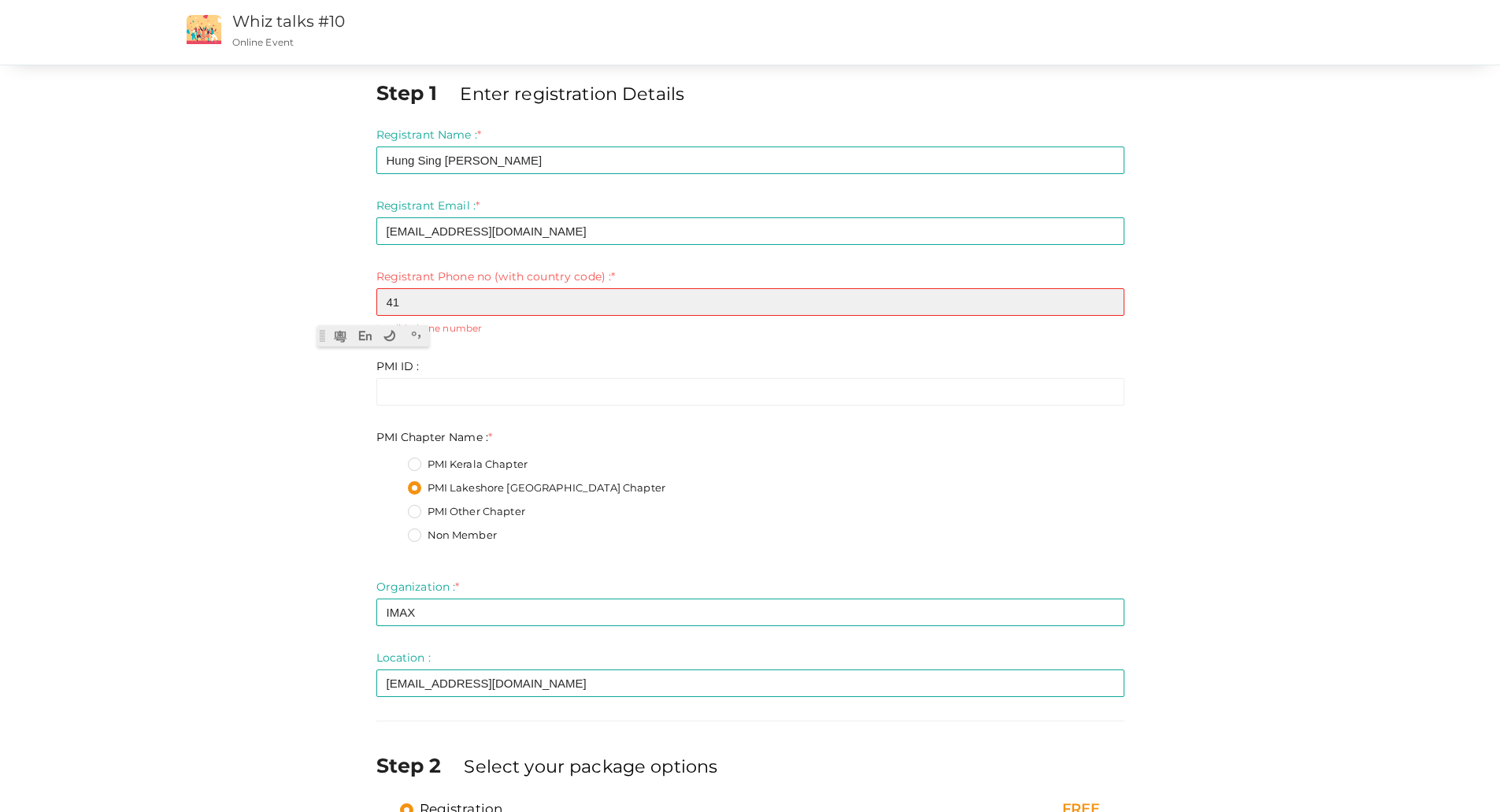
type input "4"
type input "1"
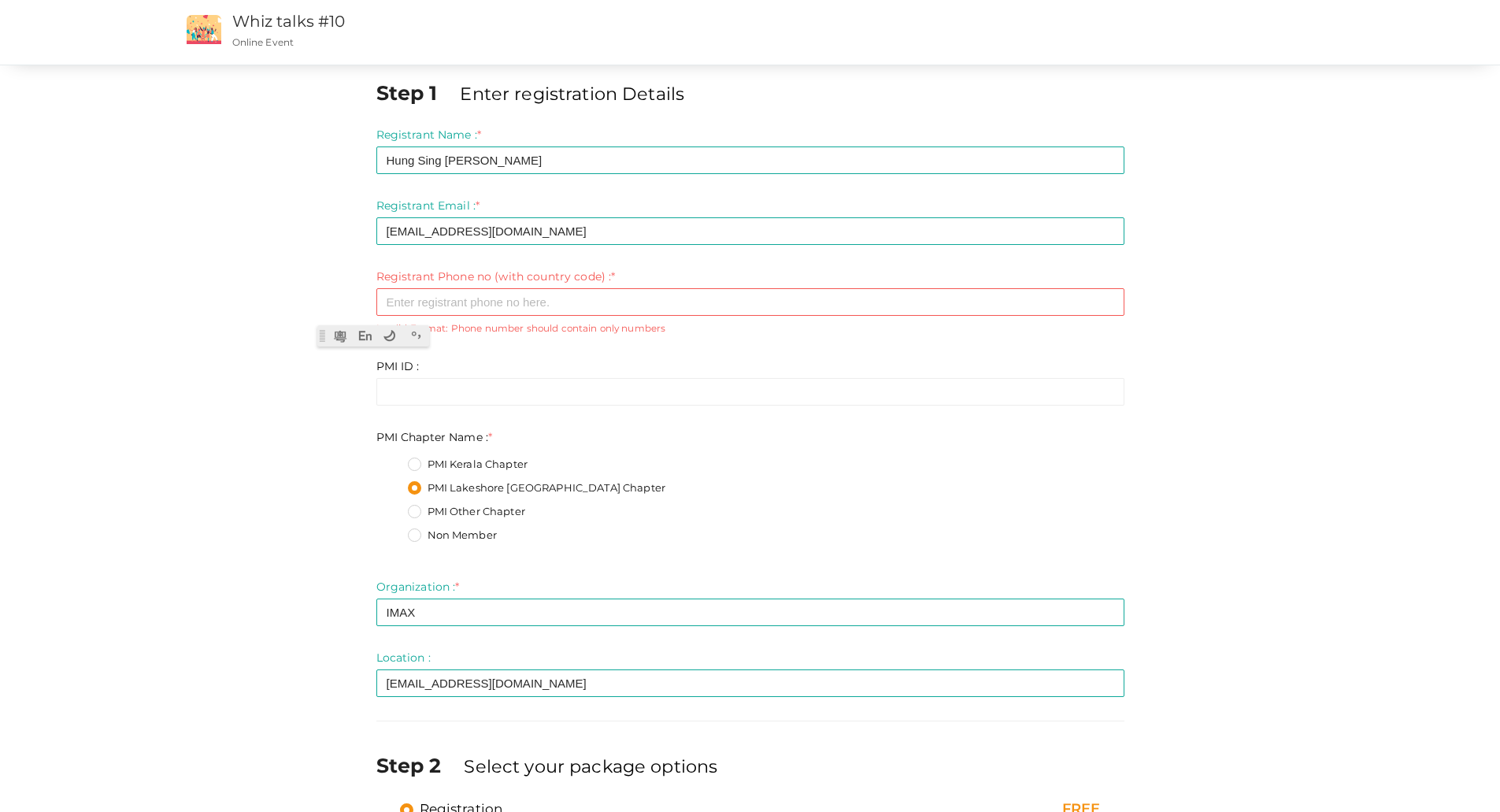
click at [142, 452] on div "Step 1 Enter registration Details Registrant Name : * Hung Sing [PERSON_NAME] R…" at bounding box center [750, 475] width 1500 height 951
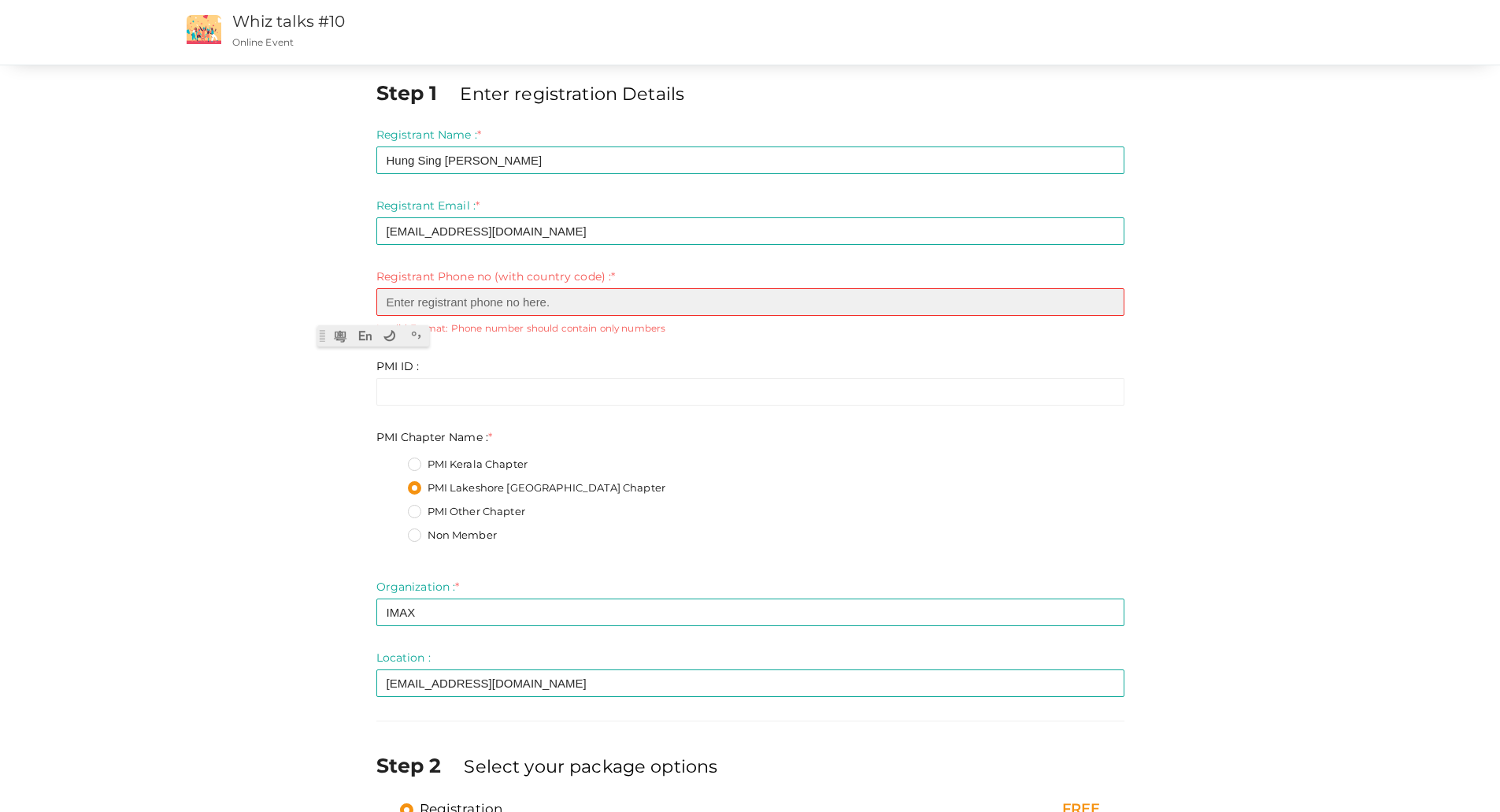
drag, startPoint x: 476, startPoint y: 300, endPoint x: 261, endPoint y: 300, distance: 215.0
click at [261, 300] on div "Step 1 Enter registration Details Registrant Name : * Hung Sing [PERSON_NAME] R…" at bounding box center [750, 495] width 1181 height 833
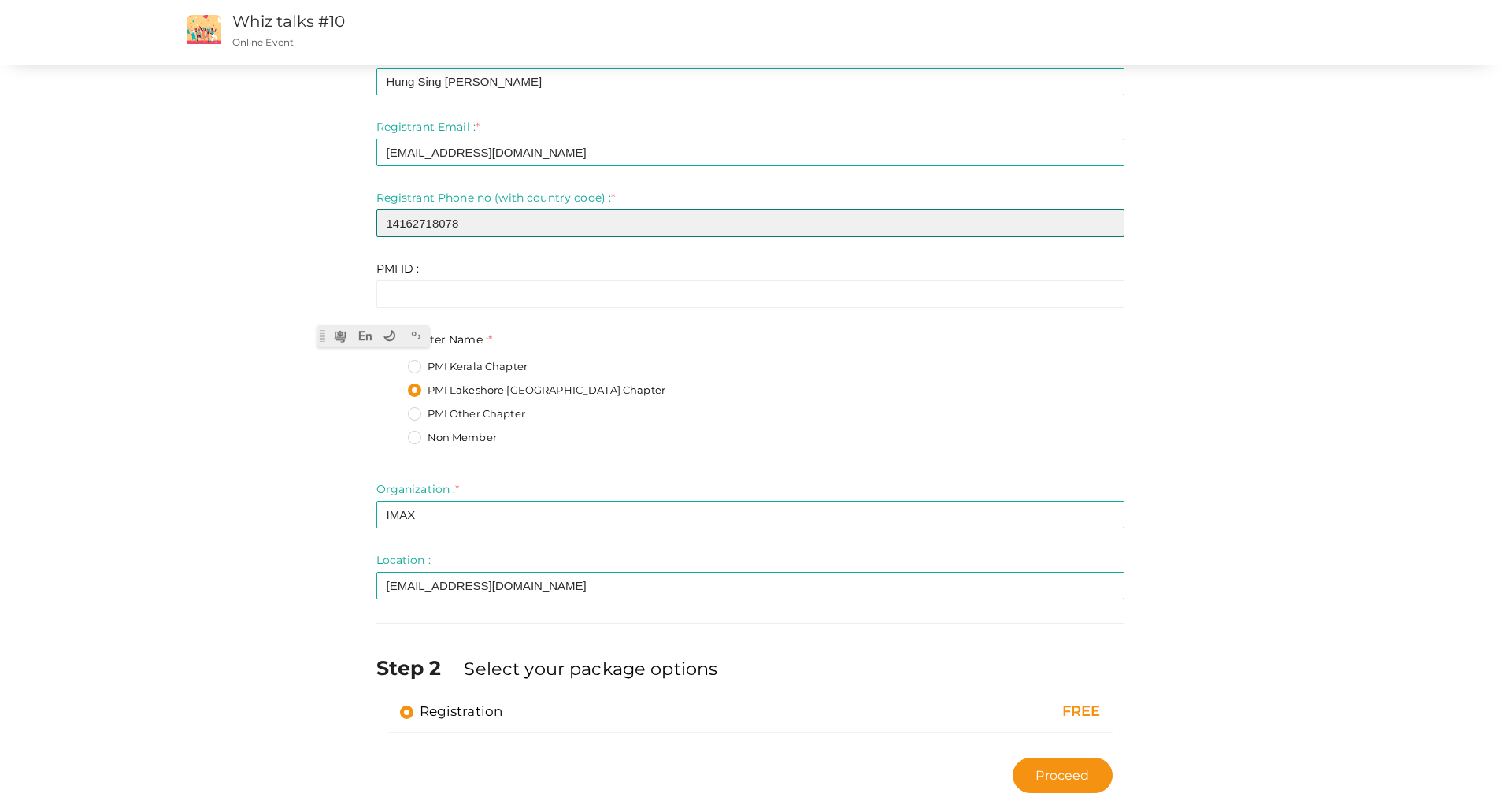
scroll to position [107, 0]
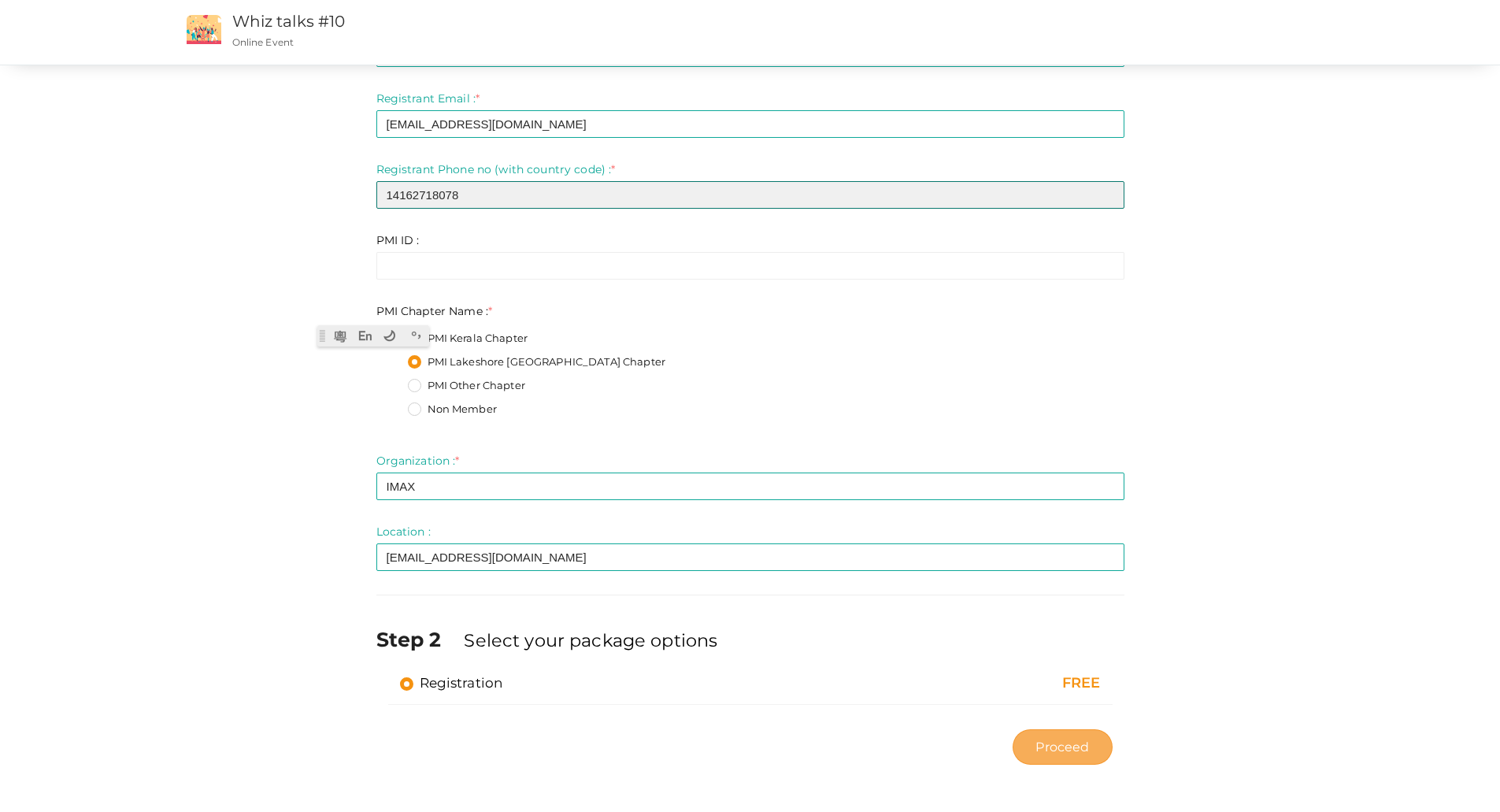
type input "14162718078"
click at [1007, 496] on span "Proceed" at bounding box center [1062, 747] width 54 height 19
type input "N/A"
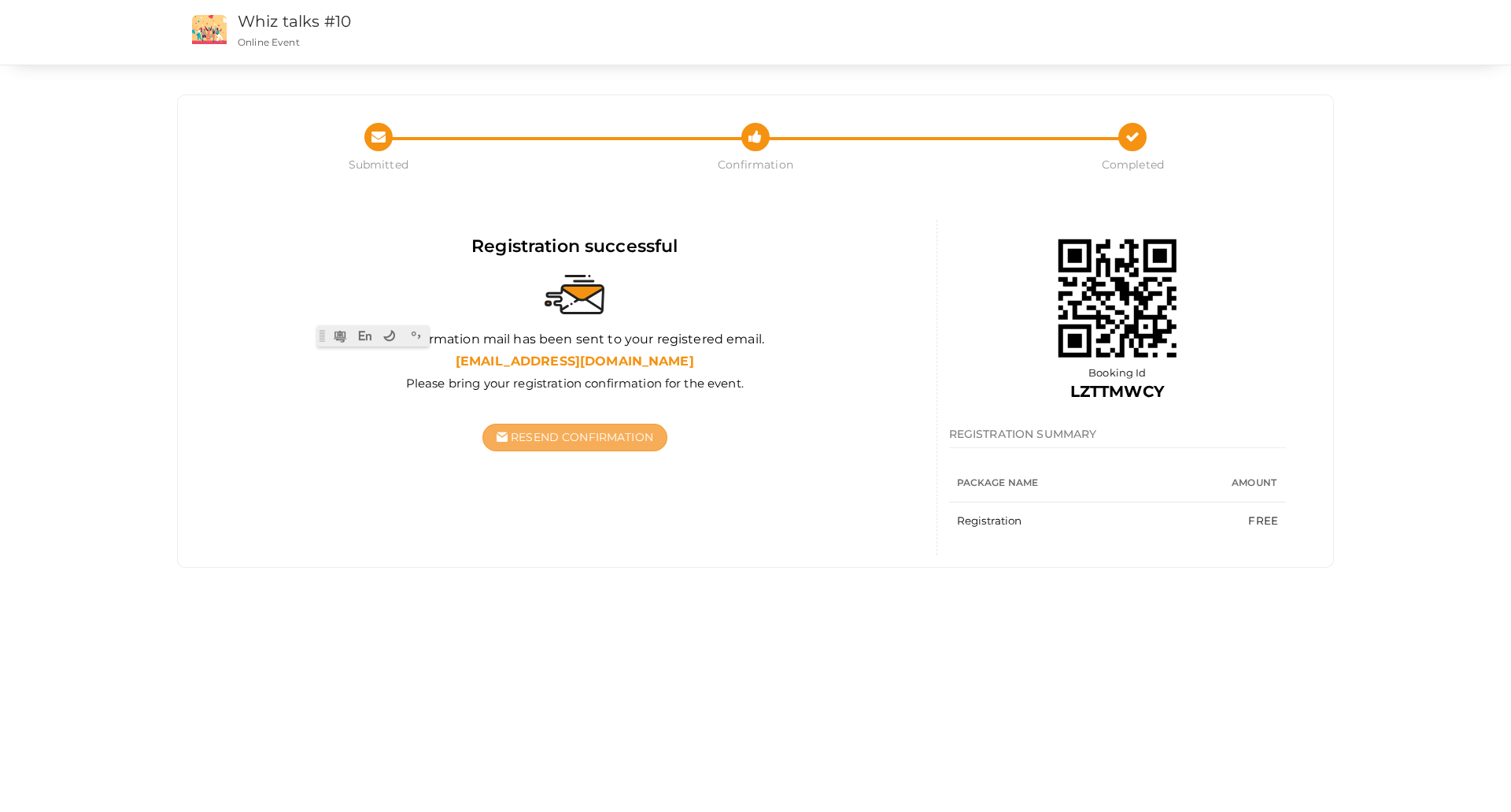
click at [610, 438] on span "Resend Confirmation" at bounding box center [582, 437] width 142 height 14
